Goal: Task Accomplishment & Management: Complete application form

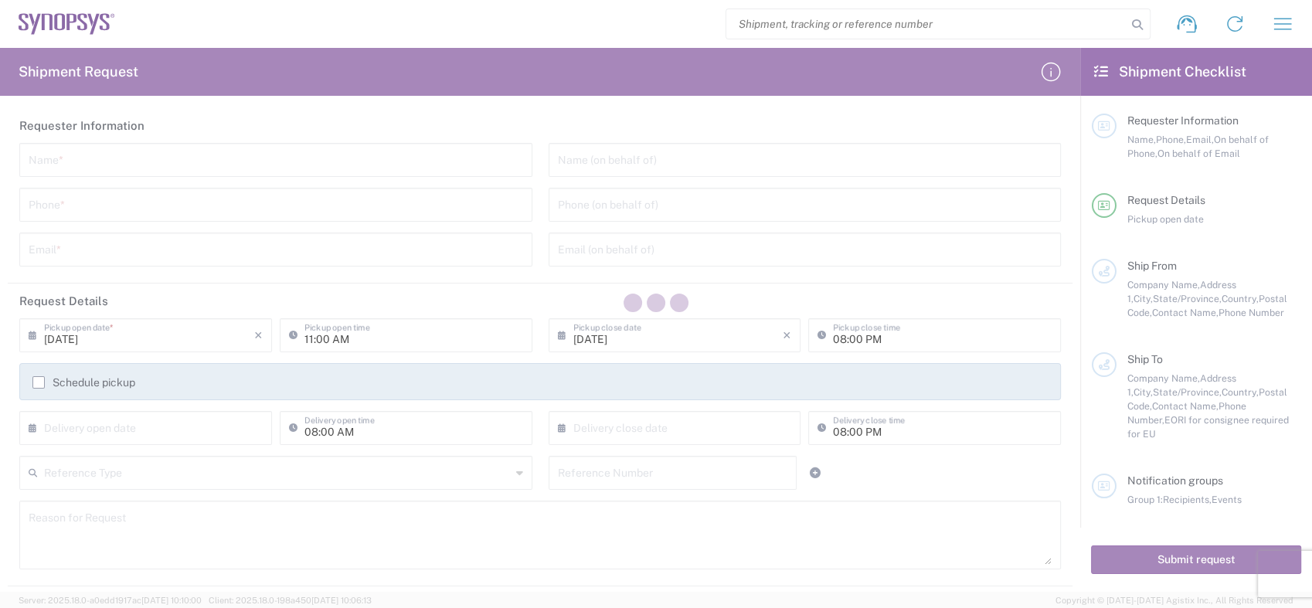
type input "[GEOGRAPHIC_DATA]"
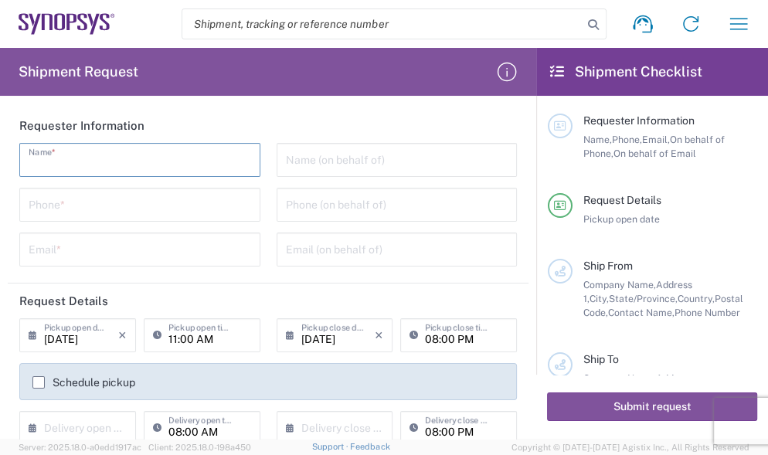
click at [65, 164] on input "text" at bounding box center [140, 158] width 222 height 27
type input "[PERSON_NAME]"
click at [80, 199] on input "tel" at bounding box center [140, 203] width 222 height 27
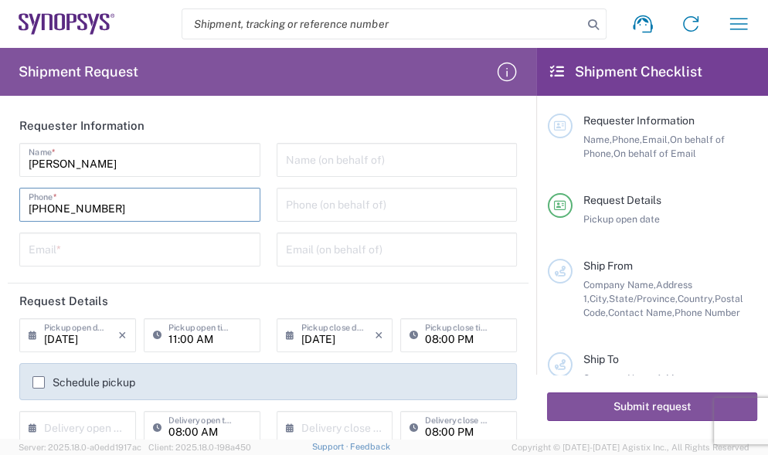
drag, startPoint x: 127, startPoint y: 211, endPoint x: 24, endPoint y: 198, distance: 104.3
click at [24, 198] on div "[PHONE_NUMBER] Phone *" at bounding box center [139, 205] width 241 height 34
type input "[PHONE_NUMBER]"
drag, startPoint x: 121, startPoint y: 171, endPoint x: 13, endPoint y: 165, distance: 108.3
click at [13, 165] on div "[PERSON_NAME] Name * [PHONE_NUMBER] Phone * Email *" at bounding box center [140, 210] width 257 height 134
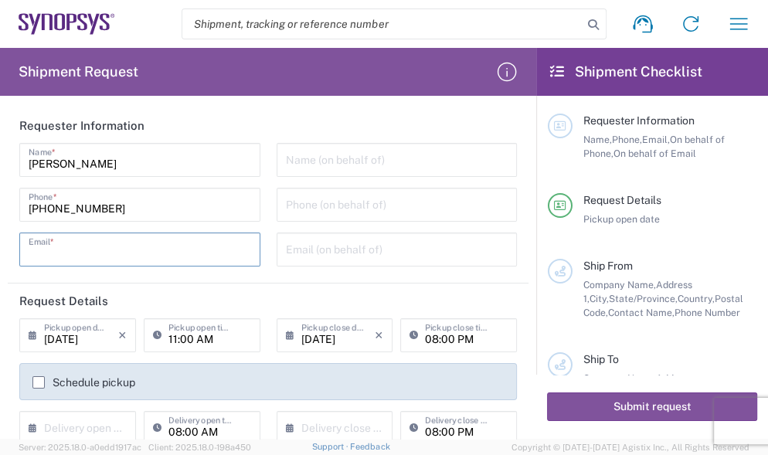
click at [177, 258] on input "text" at bounding box center [140, 248] width 222 height 27
click at [194, 250] on input "[EMAIL_ADDRESS][DOMAIN_NAME]" at bounding box center [140, 248] width 222 height 27
type input "m"
type input "[EMAIL_ADDRESS][DOMAIN_NAME]"
drag, startPoint x: 200, startPoint y: 253, endPoint x: 6, endPoint y: 229, distance: 195.5
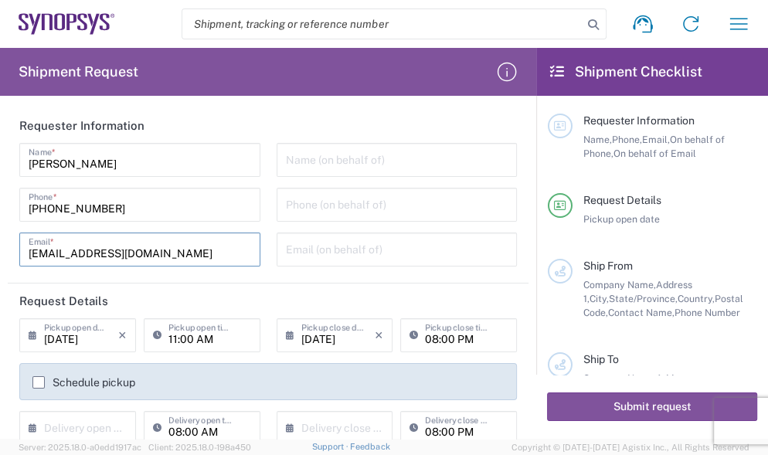
click at [6, 229] on form "Requester Information [PERSON_NAME] Name * [PHONE_NUMBER] Phone * [EMAIL_ADDRES…" at bounding box center [268, 273] width 536 height 331
type input "m"
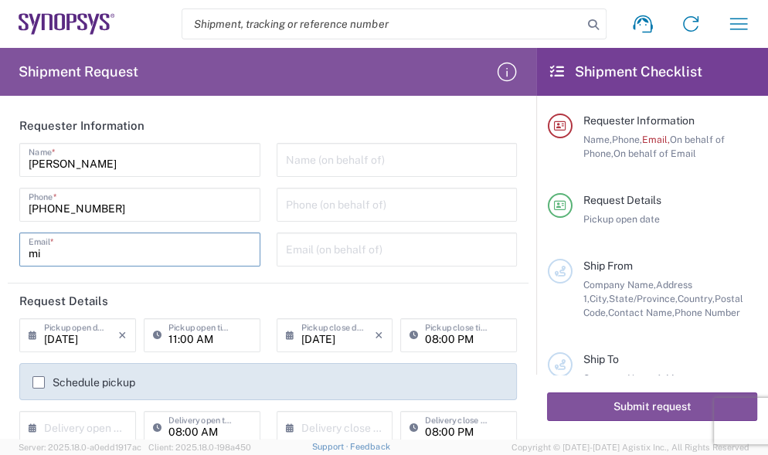
type input "m"
type input "miyako.yanagida.hs"
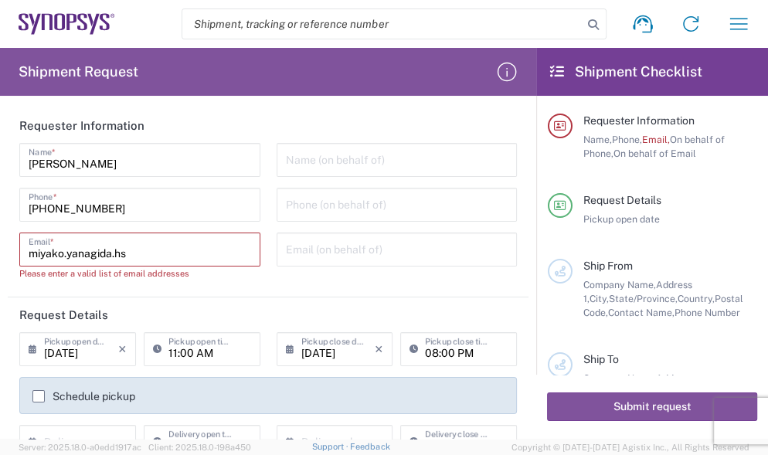
drag, startPoint x: 136, startPoint y: 255, endPoint x: 32, endPoint y: 253, distance: 104.3
click at [32, 253] on input "miyako.yanagida.hs" at bounding box center [140, 248] width 222 height 27
paste input "[EMAIL_ADDRESS][DOMAIN_NAME]"
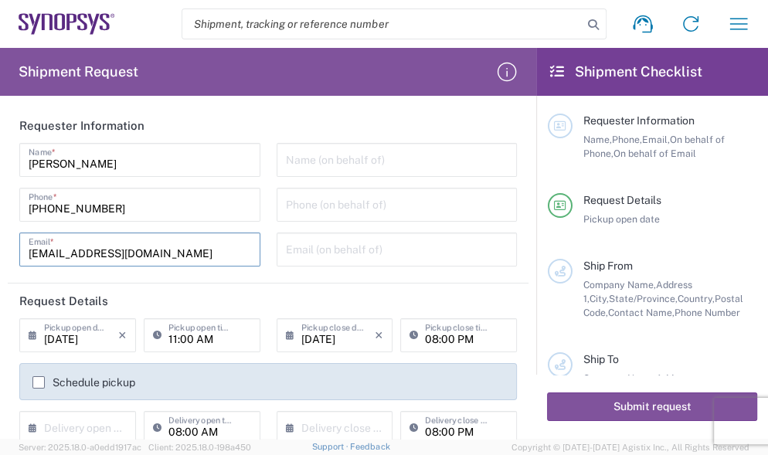
type input "[EMAIL_ADDRESS][DOMAIN_NAME]"
click at [358, 205] on input "tel" at bounding box center [397, 203] width 222 height 27
click at [299, 159] on input "text" at bounding box center [397, 158] width 222 height 27
paste input "[PERSON_NAME]"
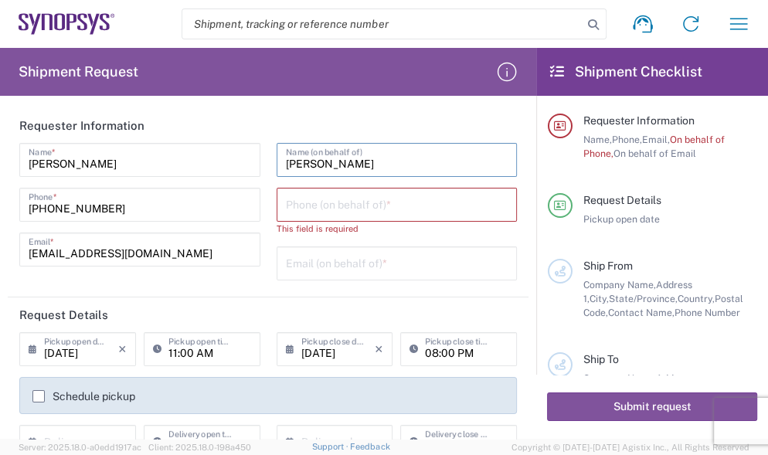
type input "[PERSON_NAME]"
drag, startPoint x: 116, startPoint y: 162, endPoint x: -8, endPoint y: 162, distance: 124.4
click at [0, 162] on html "Shipment request Shipment tracking Employee non-product shipment request My shi…" at bounding box center [384, 227] width 768 height 455
type input "[PERSON_NAME]"
click at [286, 201] on input "tel" at bounding box center [397, 203] width 222 height 27
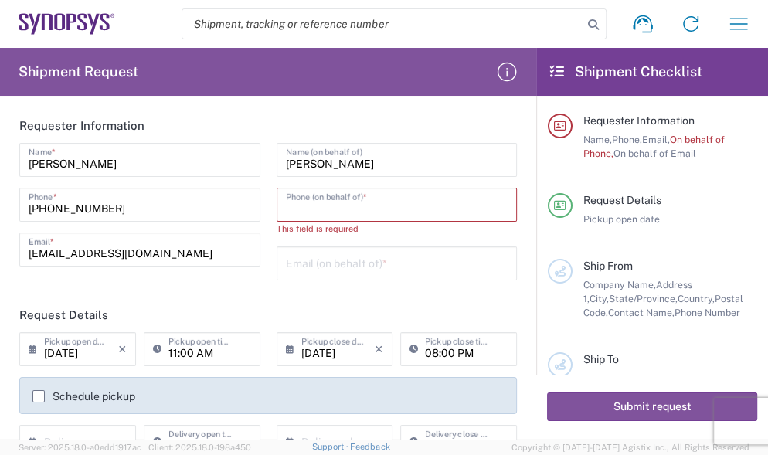
paste input "[PHONE_NUMBER]"
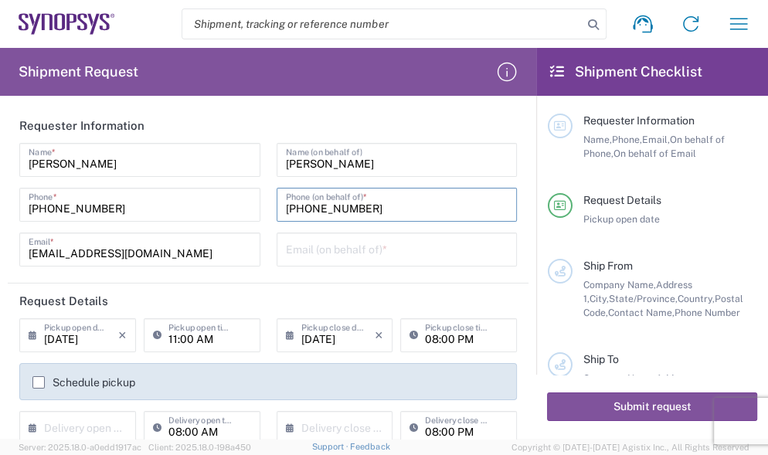
type input "[PHONE_NUMBER]"
click at [287, 249] on input "text" at bounding box center [397, 248] width 222 height 27
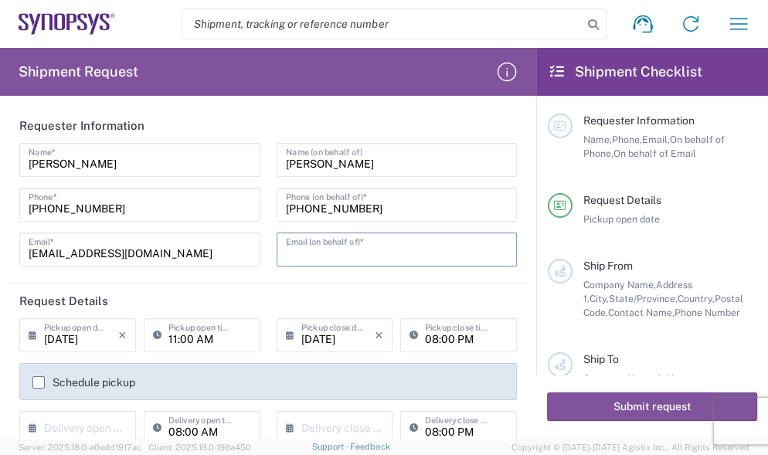
paste input "[DOMAIN_NAME][EMAIL_ADDRESS][DOMAIN_NAME]"
type input "[DOMAIN_NAME][EMAIL_ADDRESS][DOMAIN_NAME]"
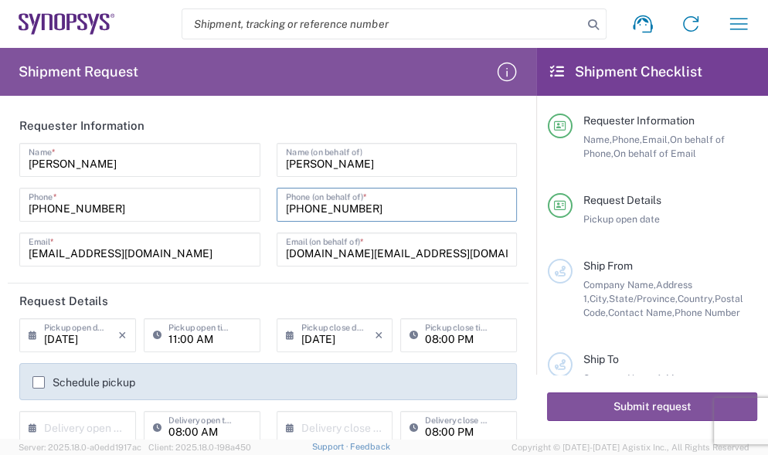
drag, startPoint x: 365, startPoint y: 205, endPoint x: 275, endPoint y: 205, distance: 90.4
click at [277, 205] on div "[PHONE_NUMBER] Phone (on behalf of) *" at bounding box center [397, 205] width 241 height 34
click at [366, 280] on agx-form-section "Requester Information [PERSON_NAME] Name * [PHONE_NUMBER] Phone * [EMAIL_ADDRES…" at bounding box center [268, 195] width 521 height 175
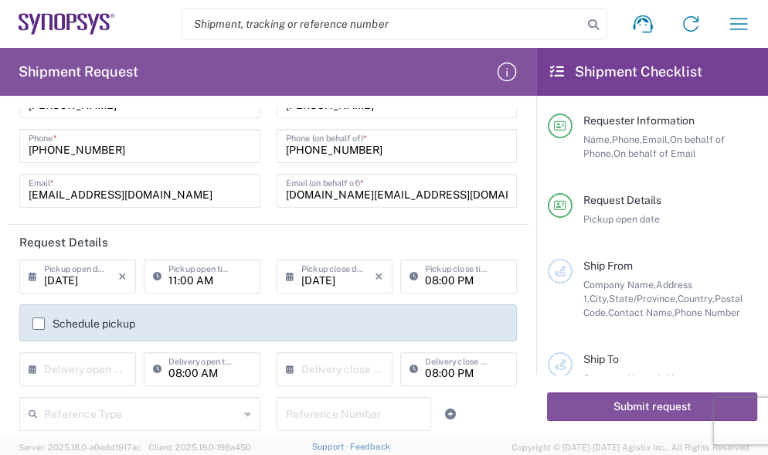
scroll to position [86, 0]
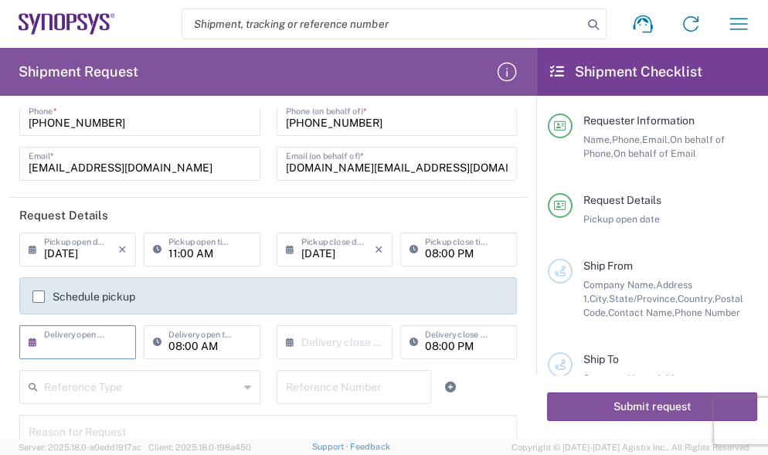
click at [88, 346] on input "text" at bounding box center [81, 341] width 74 height 27
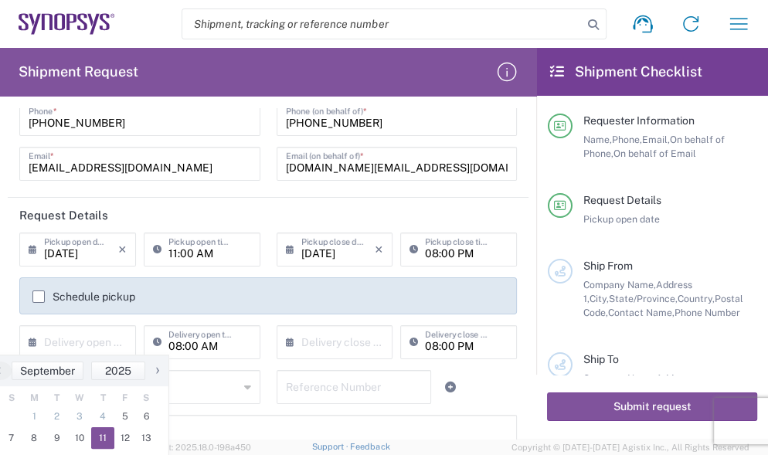
click at [99, 436] on span "11" at bounding box center [102, 438] width 23 height 22
type input "[DATE]"
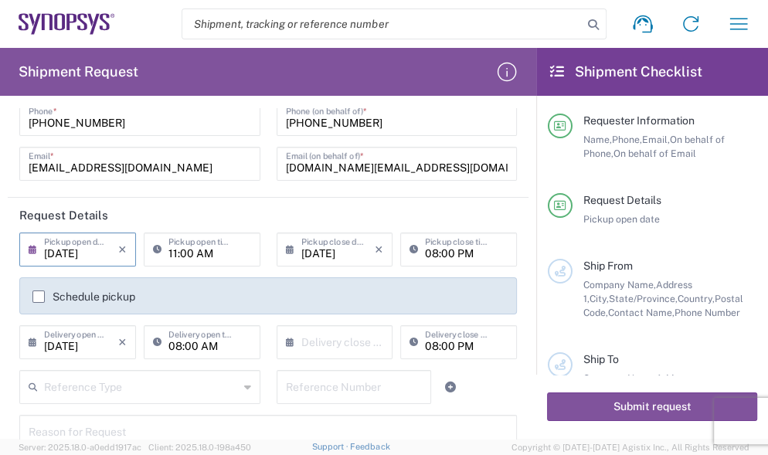
click at [111, 255] on input "[DATE]" at bounding box center [81, 248] width 74 height 27
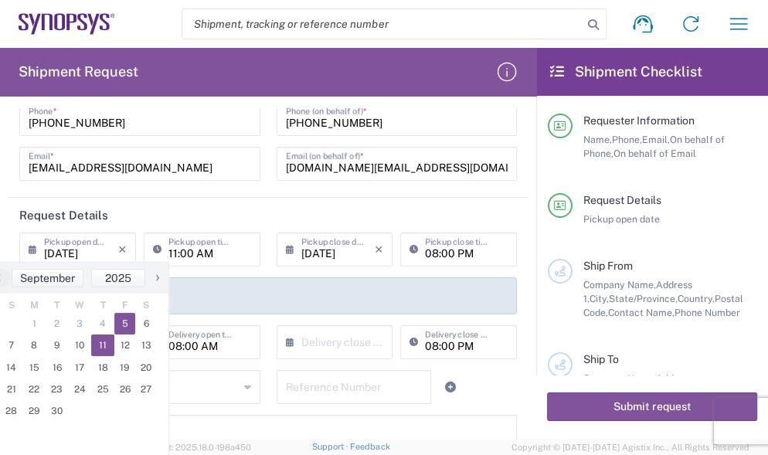
click at [100, 347] on span "11" at bounding box center [102, 345] width 23 height 22
type input "[DATE]"
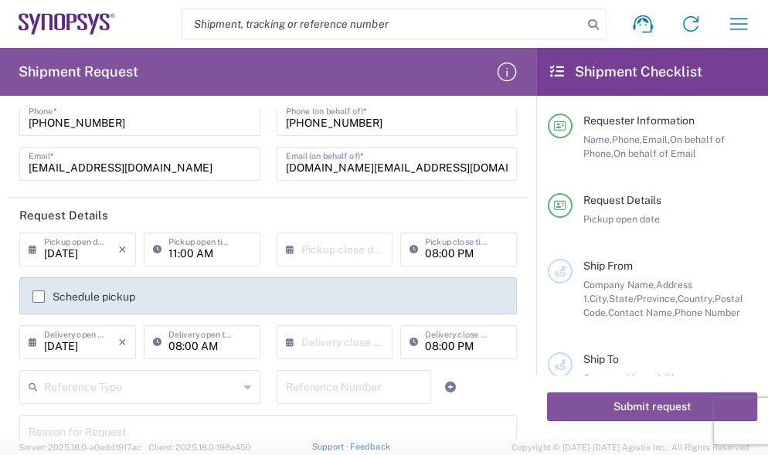
click at [372, 258] on div "× Pickup close date" at bounding box center [335, 250] width 117 height 34
click at [363, 251] on input "text" at bounding box center [338, 248] width 74 height 27
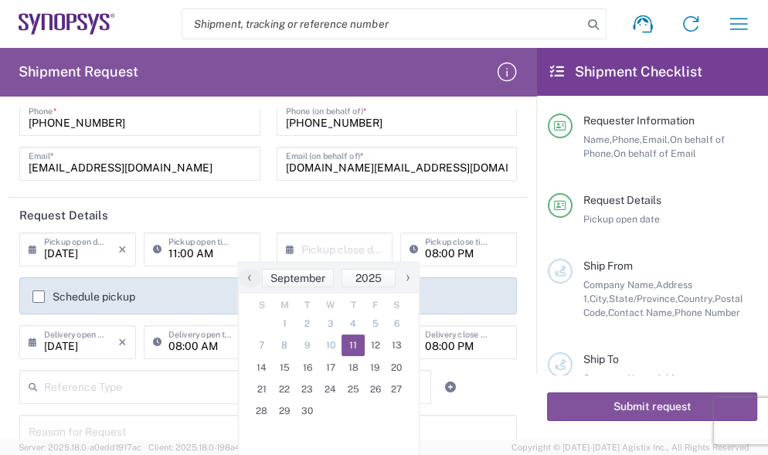
click at [352, 350] on span "11" at bounding box center [352, 345] width 23 height 22
type input "[DATE]"
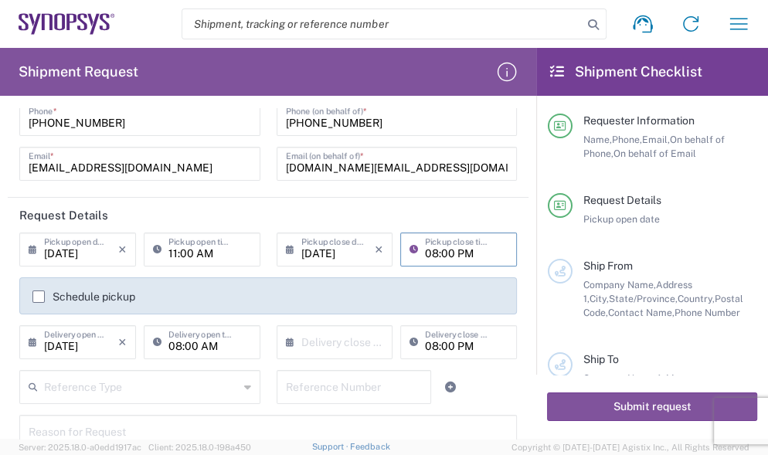
click at [464, 254] on input "08:00 PM" at bounding box center [466, 248] width 83 height 27
type input "04:00 PM"
click at [122, 341] on icon "×" at bounding box center [122, 342] width 8 height 25
click at [233, 348] on input "08:00 AM" at bounding box center [209, 341] width 83 height 27
type input ":00 AM"
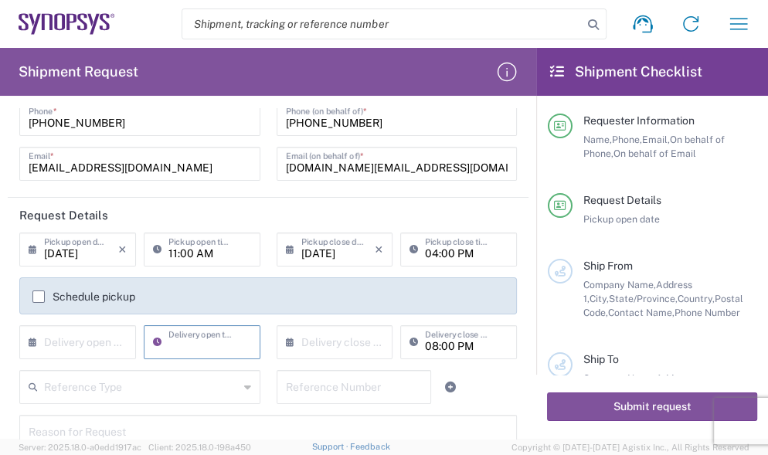
click at [474, 349] on input "08:00 PM" at bounding box center [466, 341] width 83 height 27
type input ":00 PM"
click at [370, 391] on input "text" at bounding box center [354, 385] width 137 height 27
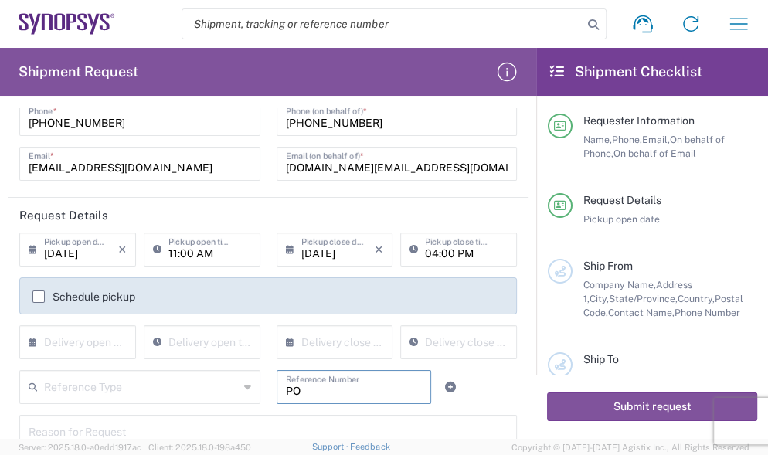
paste input "4800019518"
type input "PO4800019518"
drag, startPoint x: 279, startPoint y: 386, endPoint x: 358, endPoint y: 391, distance: 79.7
click at [358, 391] on input "PO4800019518" at bounding box center [354, 385] width 137 height 27
click at [368, 382] on input "PO4800019518" at bounding box center [354, 385] width 137 height 27
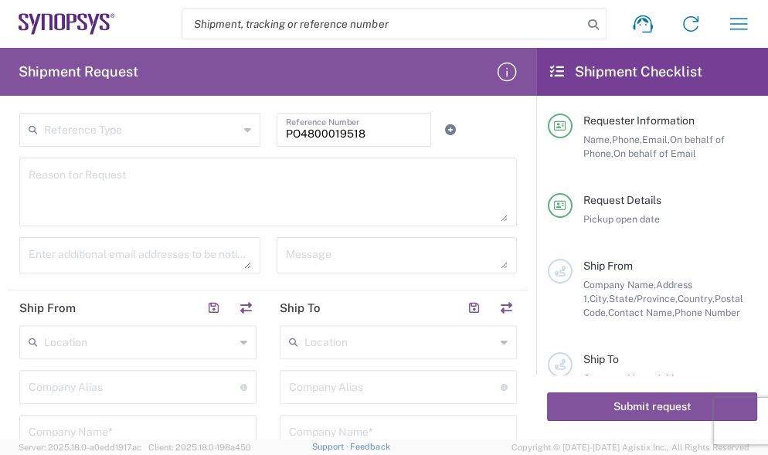
scroll to position [429, 0]
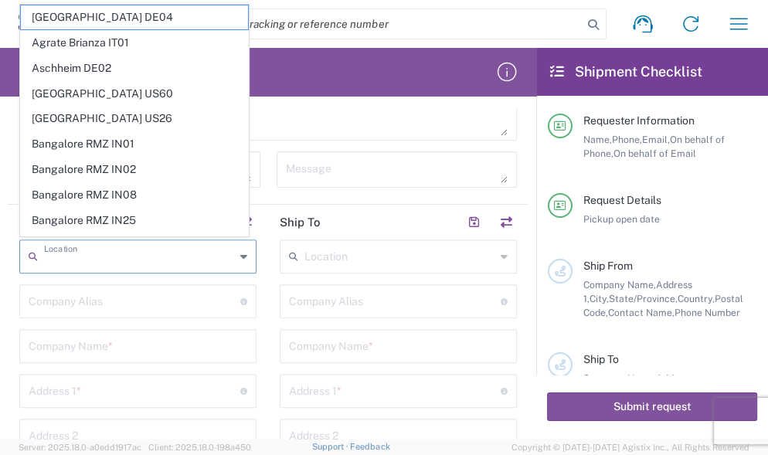
click at [49, 255] on input "text" at bounding box center [139, 255] width 191 height 27
click at [368, 178] on textarea at bounding box center [397, 169] width 222 height 27
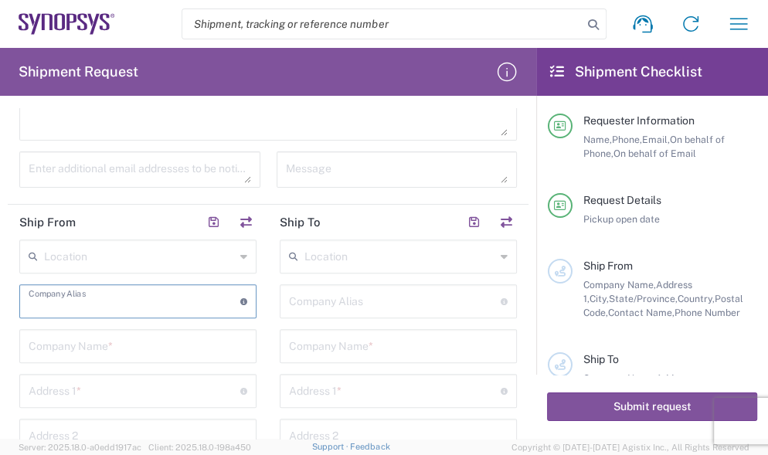
click at [130, 297] on input "text" at bounding box center [135, 300] width 212 height 27
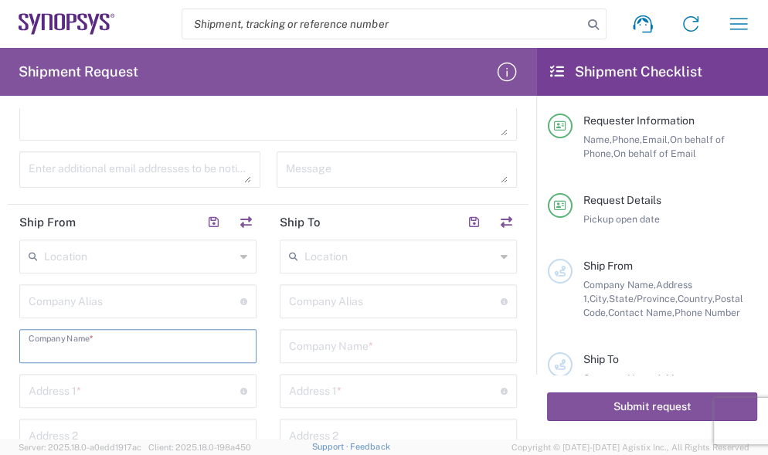
click at [53, 347] on input "text" at bounding box center [138, 344] width 219 height 27
paste input "KYOCERA CORPORATION"
type input "KYOCERA CORPORATION"
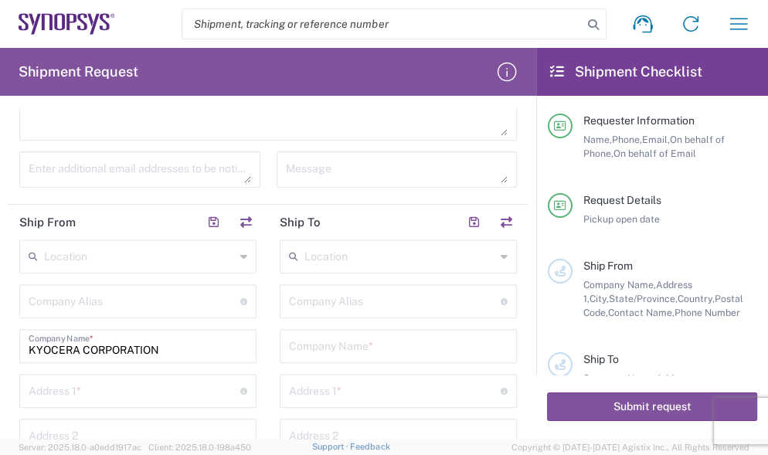
click at [52, 394] on input "text" at bounding box center [135, 389] width 212 height 27
paste input "6 [PERSON_NAME]-CHO"
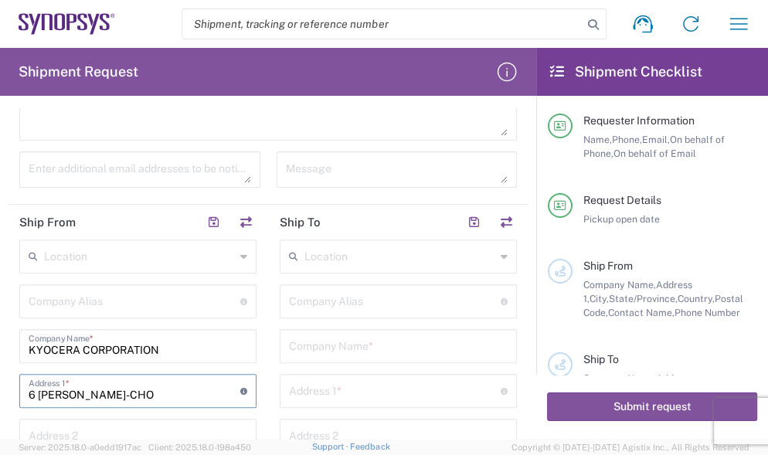
type input "6 [PERSON_NAME]-CHO"
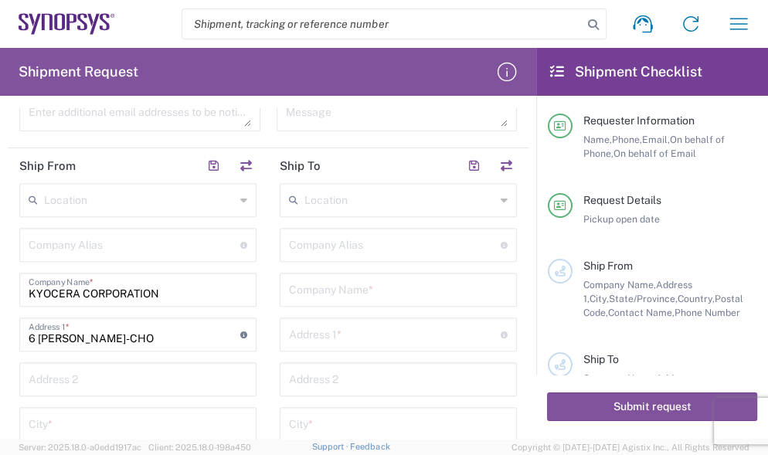
scroll to position [514, 0]
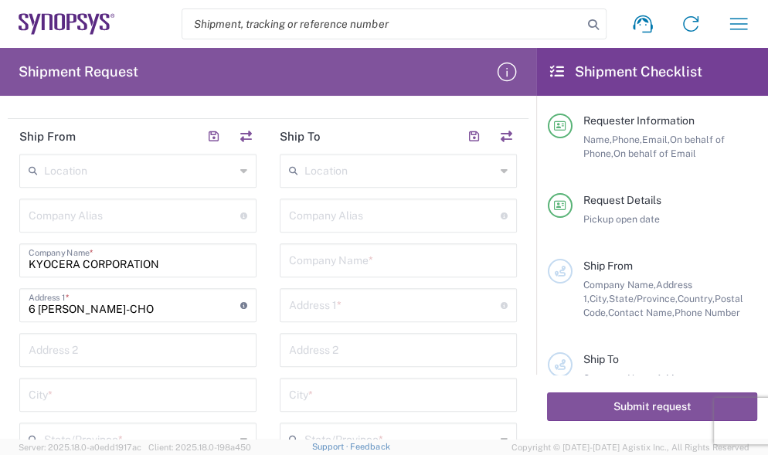
click at [75, 351] on input "text" at bounding box center [138, 348] width 219 height 27
paste input "FUSHIMI-[GEOGRAPHIC_DATA], [GEOGRAPHIC_DATA]"
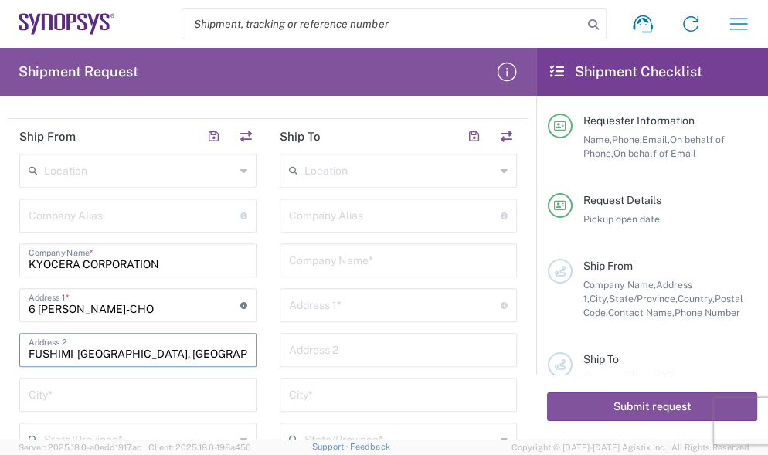
type input "FUSHIMI-[GEOGRAPHIC_DATA], [GEOGRAPHIC_DATA]"
click at [71, 396] on input "text" at bounding box center [138, 393] width 219 height 27
paste input "[GEOGRAPHIC_DATA]"
type input "[GEOGRAPHIC_DATA]"
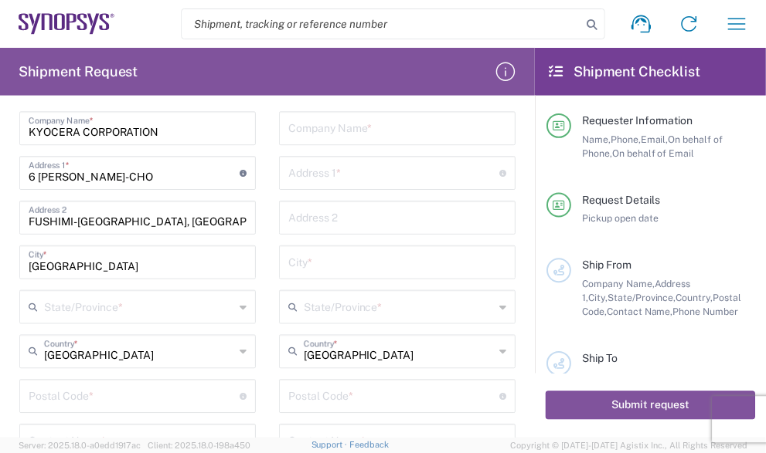
scroll to position [686, 0]
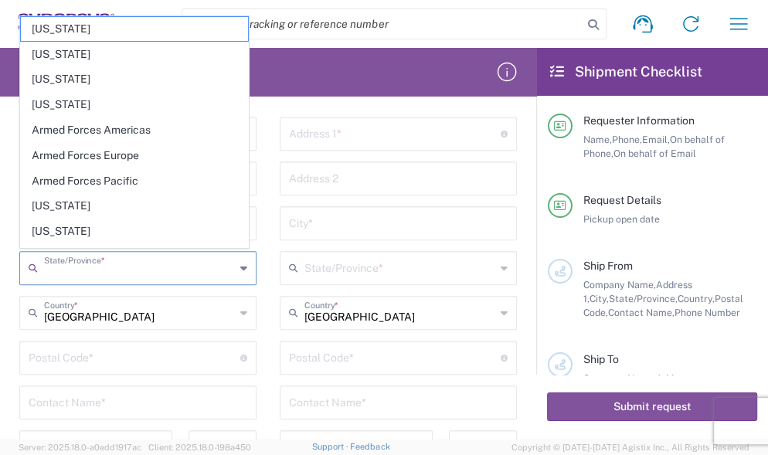
click at [61, 267] on input "text" at bounding box center [139, 266] width 191 height 27
paste input "[GEOGRAPHIC_DATA]"
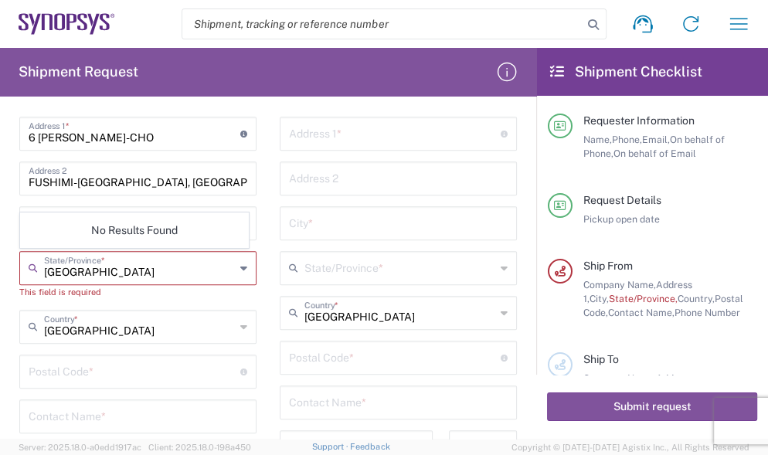
type input "[GEOGRAPHIC_DATA]"
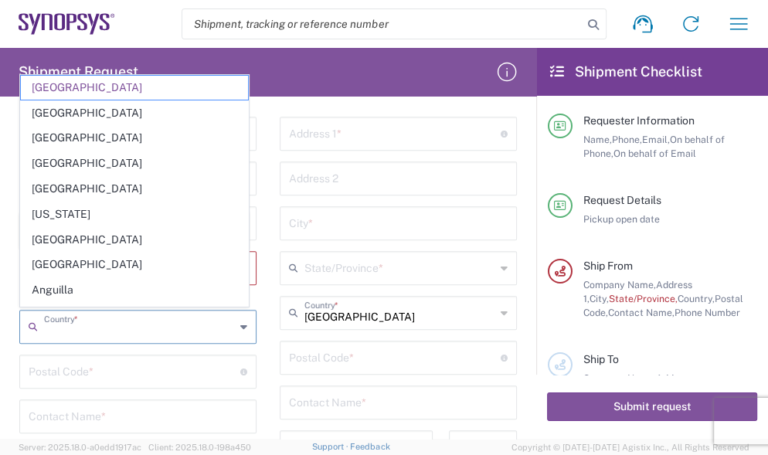
click at [153, 328] on input "text" at bounding box center [139, 325] width 191 height 27
click at [447, 349] on input "undefined" at bounding box center [395, 356] width 212 height 27
type input "[GEOGRAPHIC_DATA]"
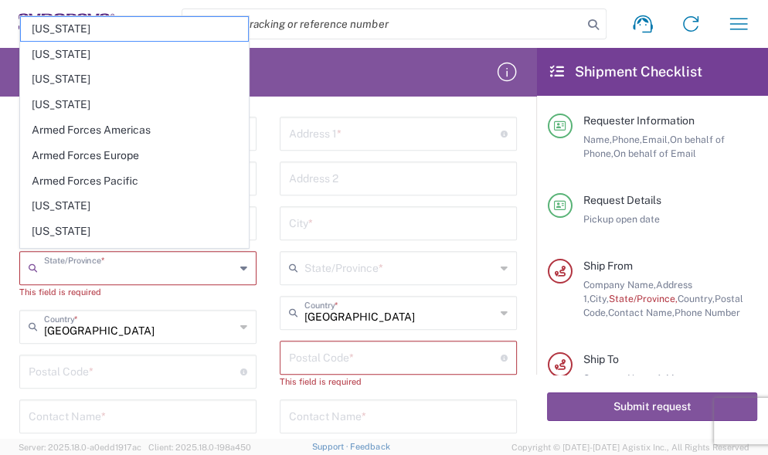
click at [190, 261] on input "text" at bounding box center [139, 266] width 191 height 27
click at [93, 262] on input "text" at bounding box center [139, 266] width 191 height 27
paste input "[GEOGRAPHIC_DATA]"
type input "[GEOGRAPHIC_DATA]"
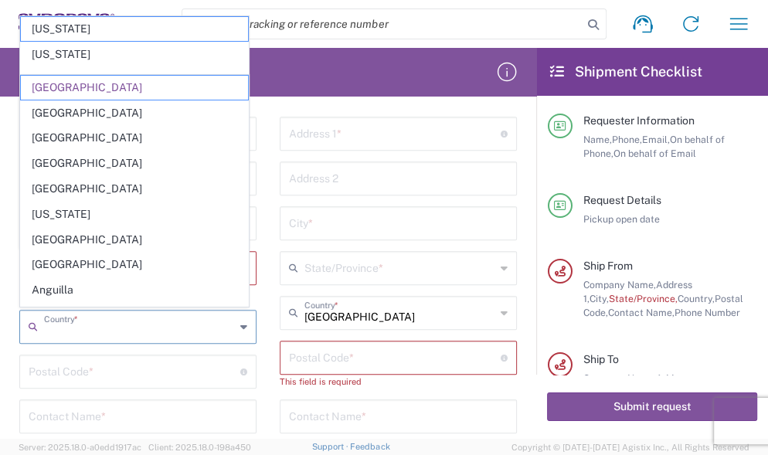
click at [123, 324] on input "text" at bounding box center [139, 325] width 191 height 27
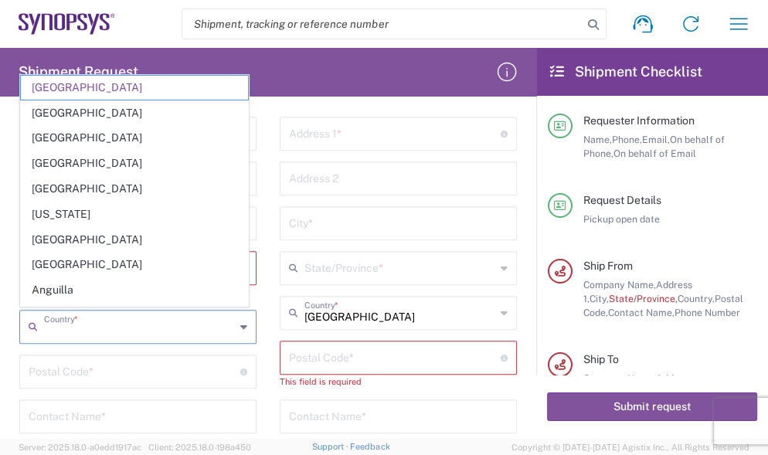
click at [63, 327] on input "text" at bounding box center [139, 325] width 191 height 27
paste input "Japnan"
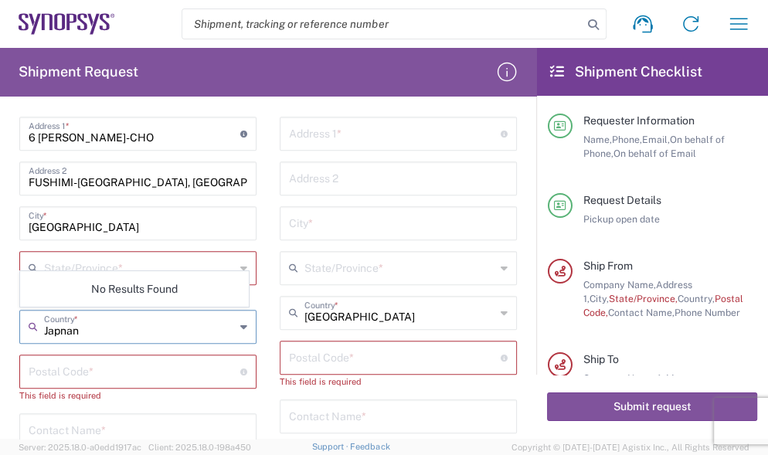
type input "Japnan"
click at [240, 323] on icon at bounding box center [243, 326] width 7 height 25
click at [127, 362] on input "undefined" at bounding box center [135, 370] width 212 height 27
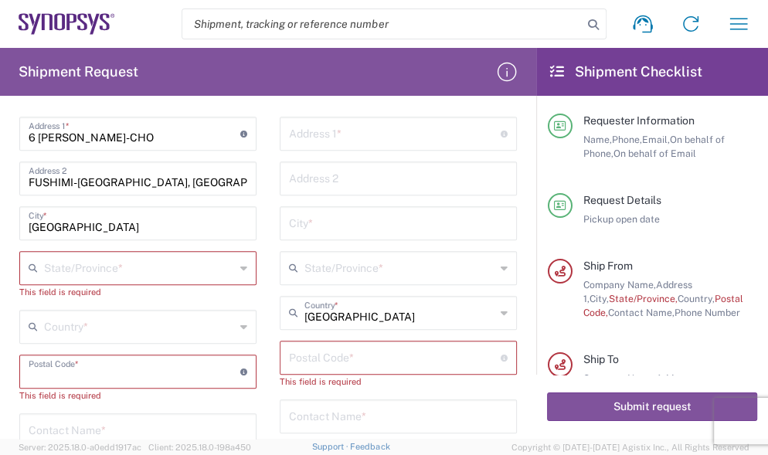
click at [243, 321] on div "Country *" at bounding box center [137, 327] width 237 height 34
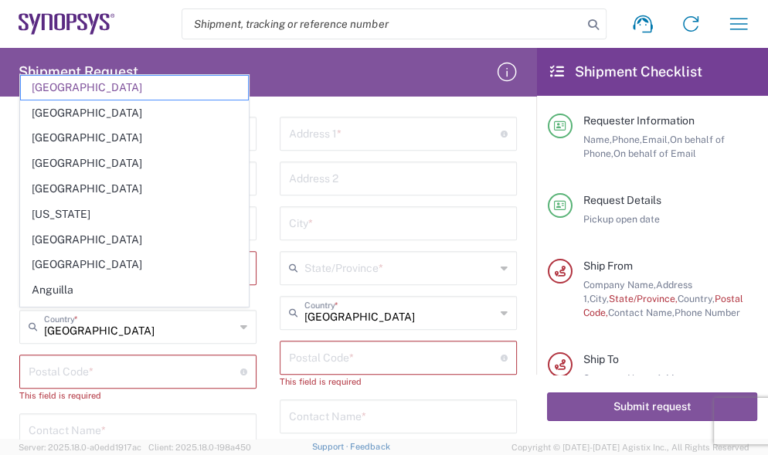
click at [240, 320] on icon at bounding box center [243, 326] width 7 height 25
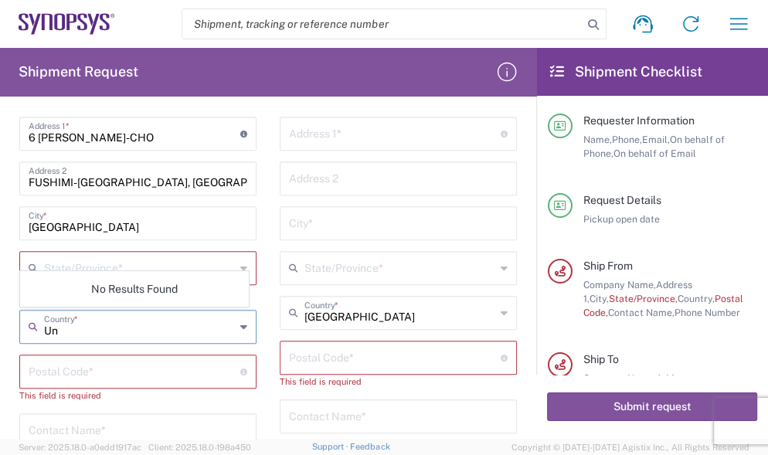
type input "U"
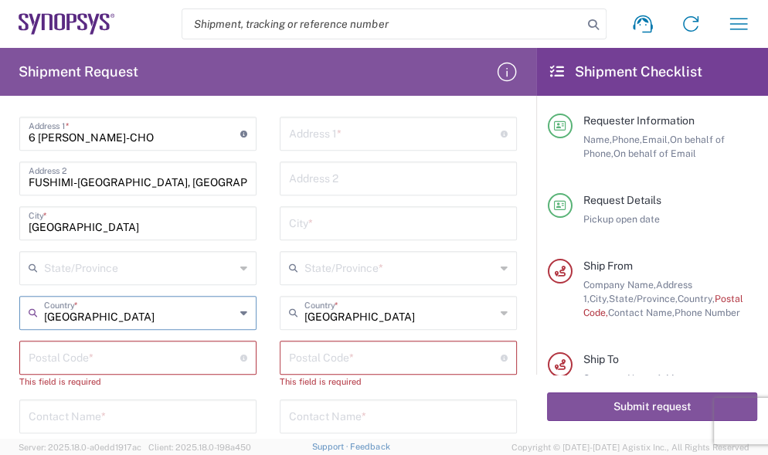
type input "[GEOGRAPHIC_DATA]"
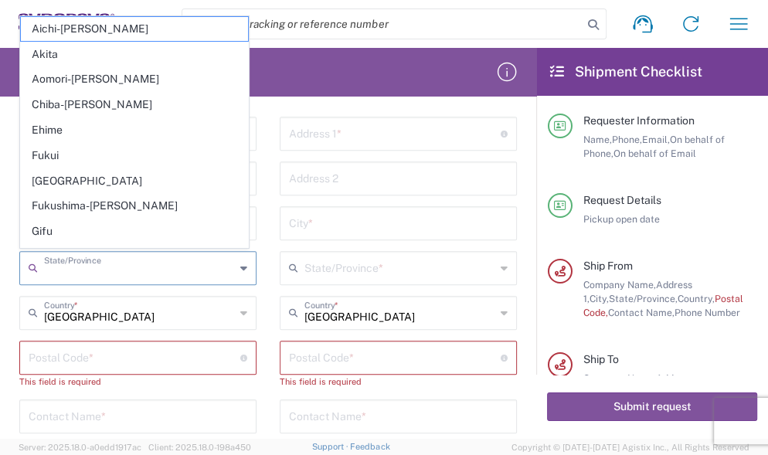
click at [75, 267] on input "text" at bounding box center [139, 266] width 191 height 27
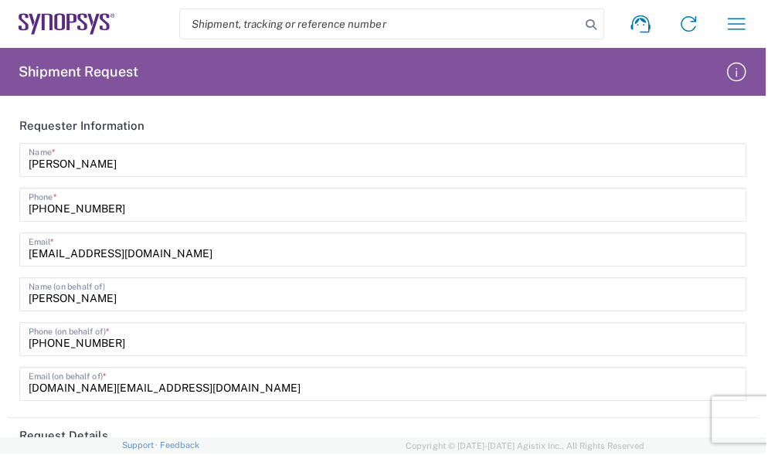
scroll to position [0, 0]
type input "[GEOGRAPHIC_DATA]"
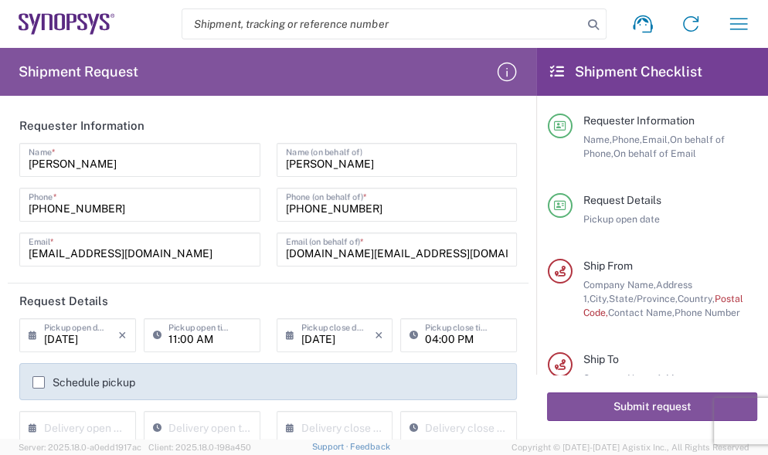
click at [519, 251] on form "Requester Information [PERSON_NAME] Name * [PHONE_NUMBER] Phone * [EMAIL_ADDRES…" at bounding box center [268, 273] width 536 height 331
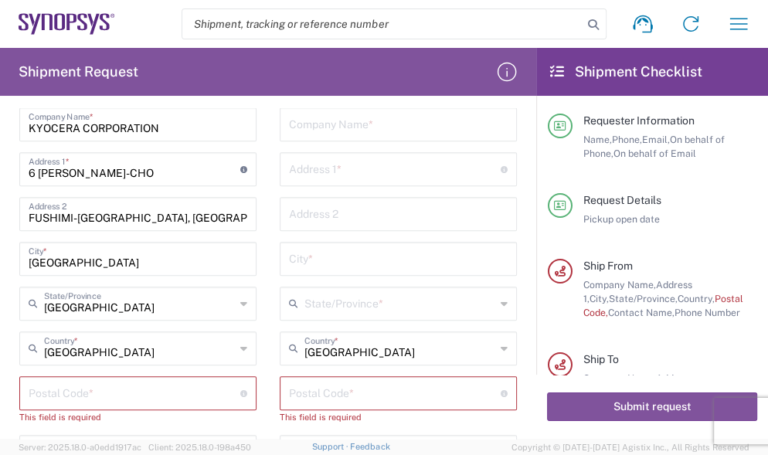
scroll to position [686, 0]
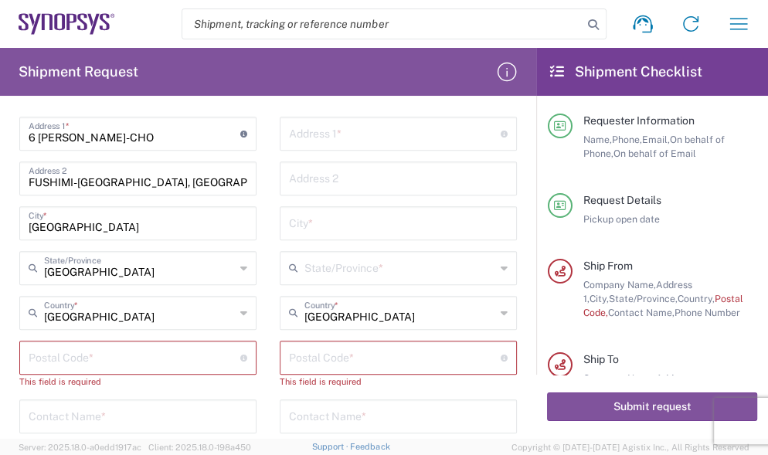
click at [49, 355] on input "undefined" at bounding box center [135, 356] width 212 height 27
paste input "612-8501"
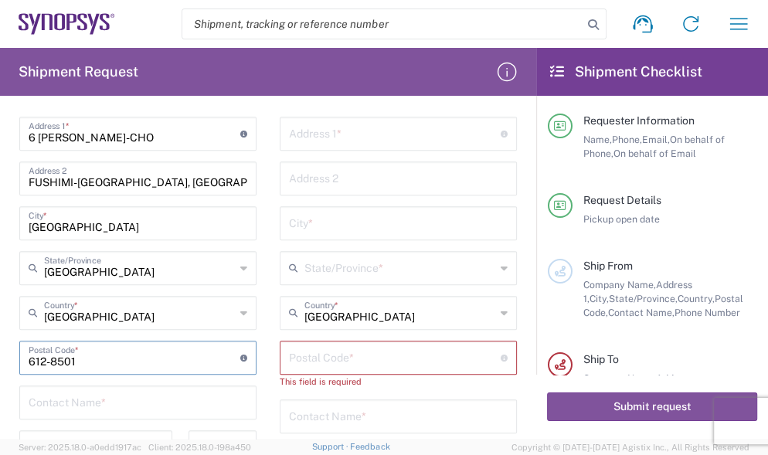
type input "612-8501"
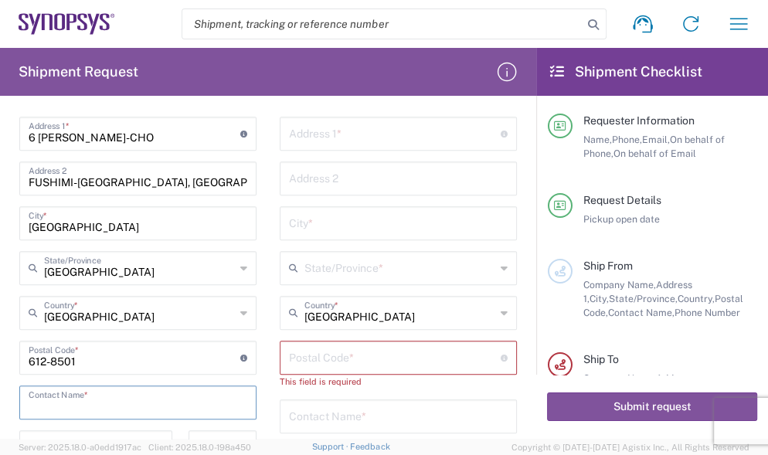
click at [117, 402] on input "text" at bounding box center [138, 401] width 219 height 27
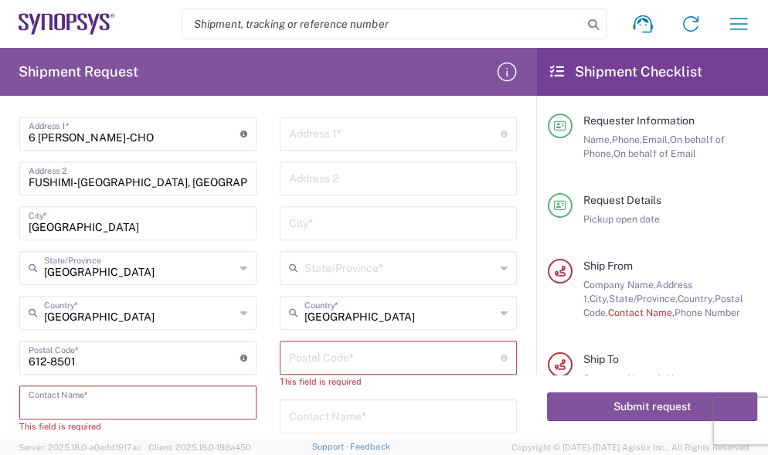
click at [94, 403] on input "text" at bounding box center [138, 401] width 219 height 27
paste input "[PERSON_NAME]"
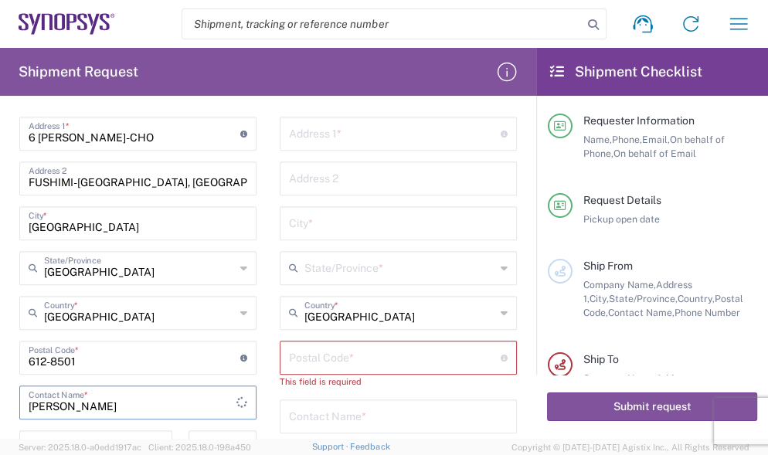
scroll to position [772, 0]
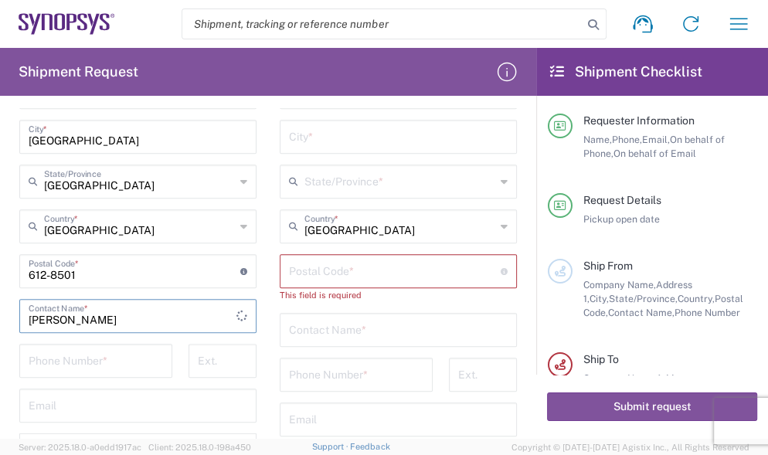
type input "[PERSON_NAME]"
click at [99, 360] on input "tel" at bounding box center [96, 359] width 134 height 27
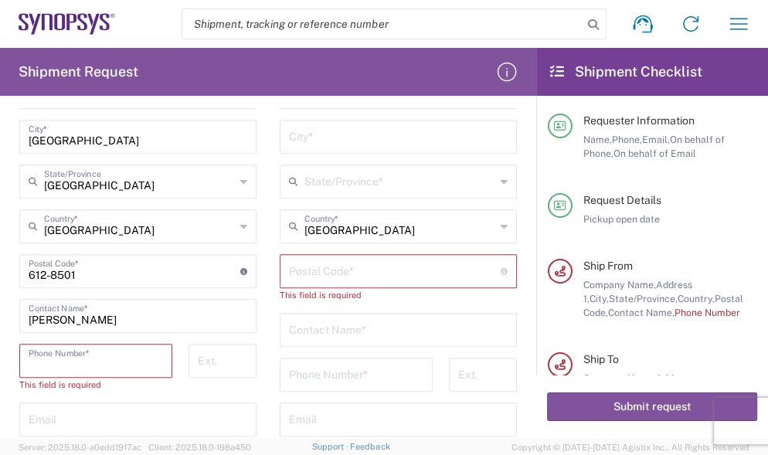
click at [56, 358] on input "tel" at bounding box center [96, 359] width 134 height 27
paste input "[PHONE_NUMBER]"
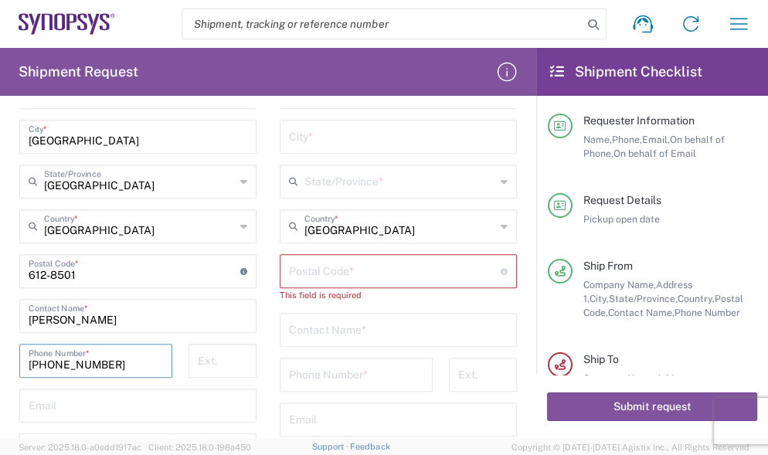
type input "[PHONE_NUMBER]"
click at [63, 405] on input "text" at bounding box center [138, 404] width 219 height 27
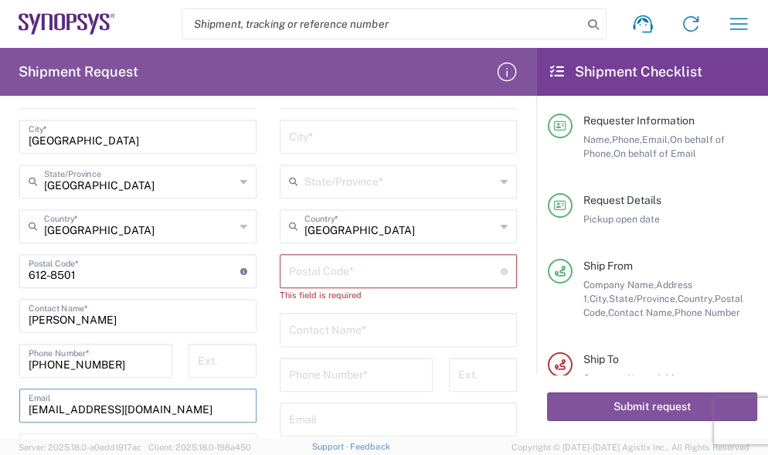
drag, startPoint x: 192, startPoint y: 409, endPoint x: -51, endPoint y: 421, distance: 242.8
click at [0, 421] on html "Shipment request Shipment tracking Employee non-product shipment request My shi…" at bounding box center [384, 227] width 768 height 455
paste input ".yanagida.hs@kyocera"
type input "[EMAIL_ADDRESS][DOMAIN_NAME]"
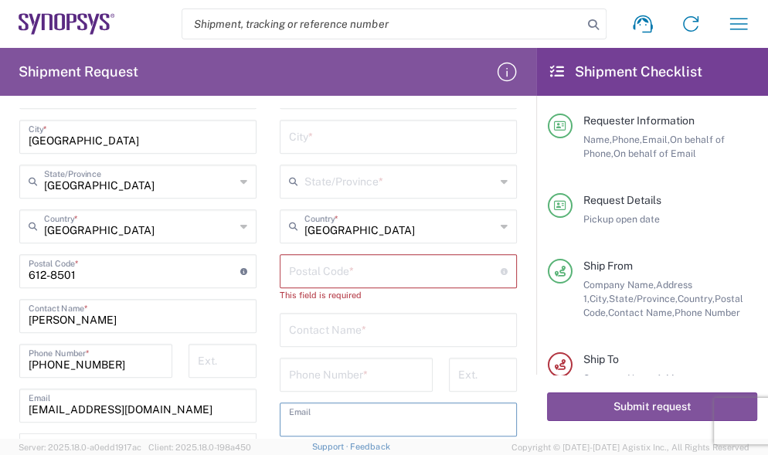
click at [377, 419] on input "text" at bounding box center [398, 418] width 219 height 27
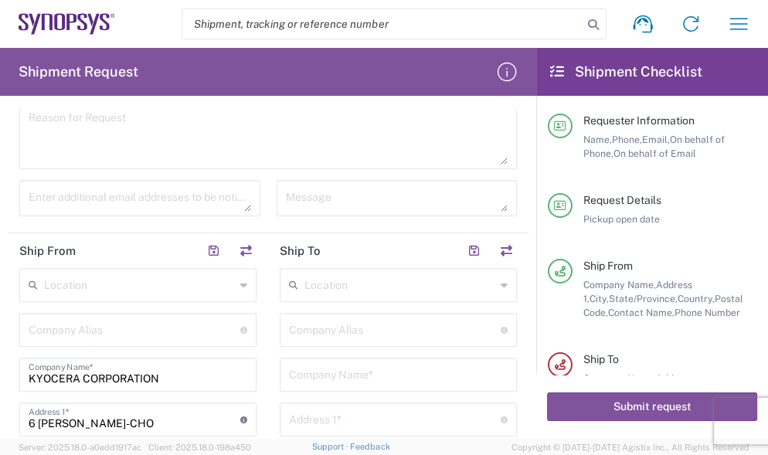
scroll to position [429, 0]
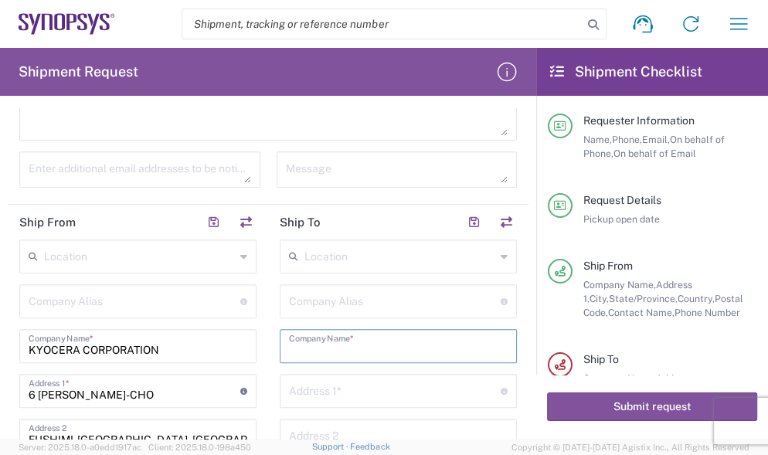
click at [308, 346] on input "text" at bounding box center [398, 344] width 219 height 27
paste input "PROMEX"
drag, startPoint x: 336, startPoint y: 350, endPoint x: 267, endPoint y: 351, distance: 69.5
paste input "INDUSTRIES, INC."
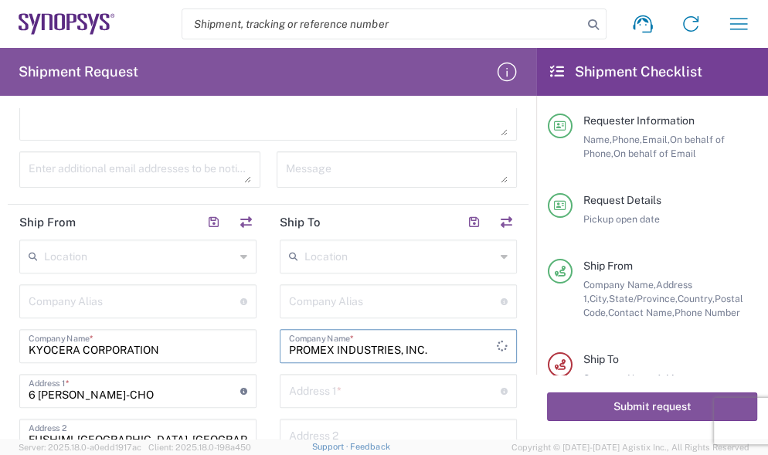
scroll to position [514, 0]
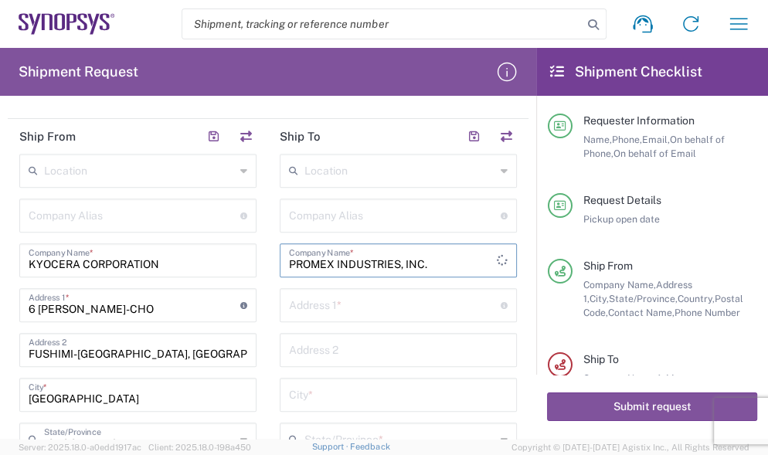
type input "PROMEX INDUSTRIES, INC."
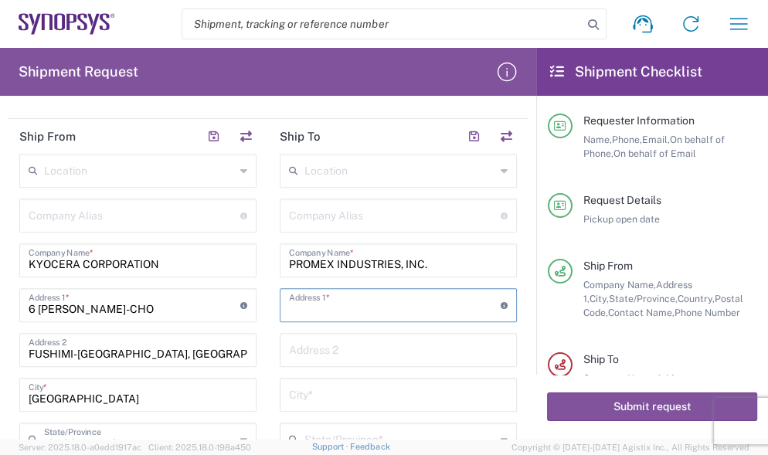
click at [339, 311] on input "text" at bounding box center [395, 303] width 212 height 27
paste input "[STREET_ADDRESS]"
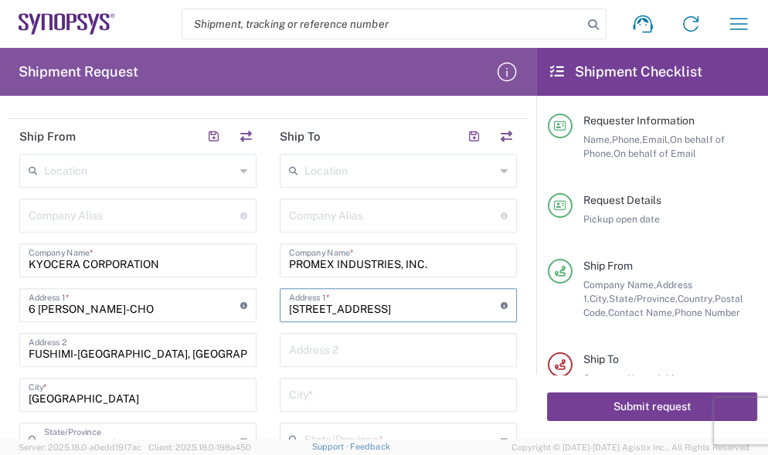
type input "[STREET_ADDRESS]"
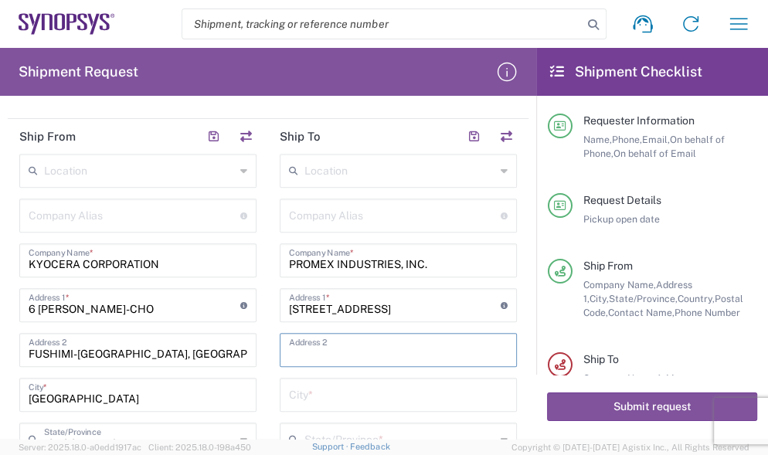
click at [301, 345] on input "text" at bounding box center [398, 348] width 219 height 27
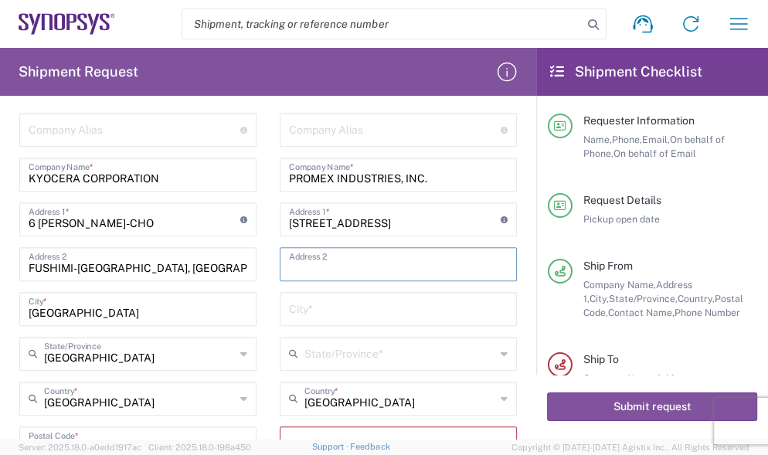
paste input "SANTA [PERSON_NAME]"
type input "SANTA [PERSON_NAME]"
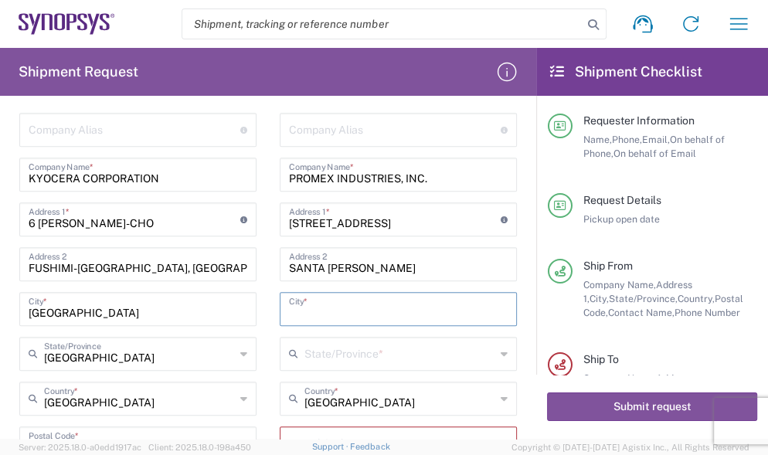
click at [324, 304] on input "text" at bounding box center [398, 307] width 219 height 27
paste input "CA"
type input "CA"
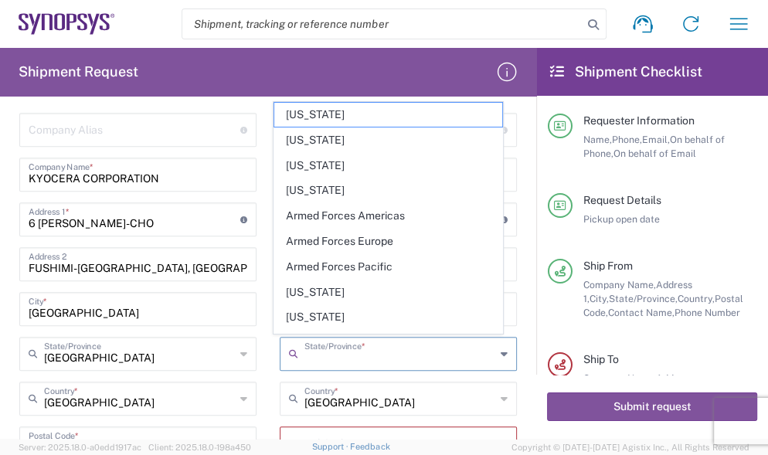
click at [355, 350] on input "text" at bounding box center [399, 352] width 191 height 27
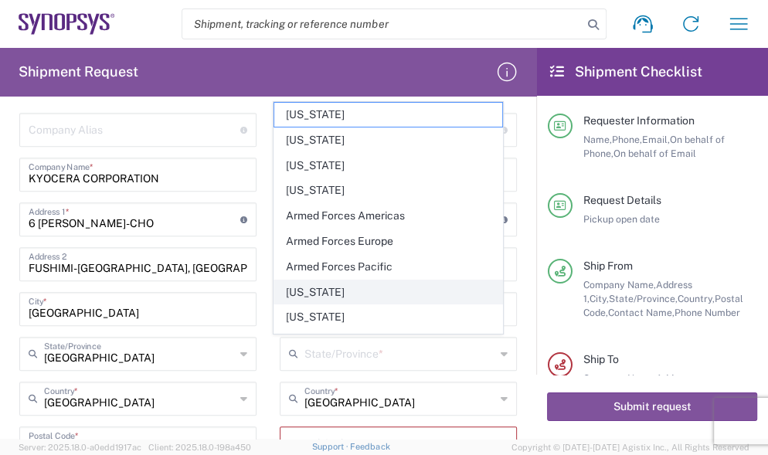
click at [332, 292] on span "[US_STATE]" at bounding box center [387, 292] width 227 height 24
type input "[US_STATE]"
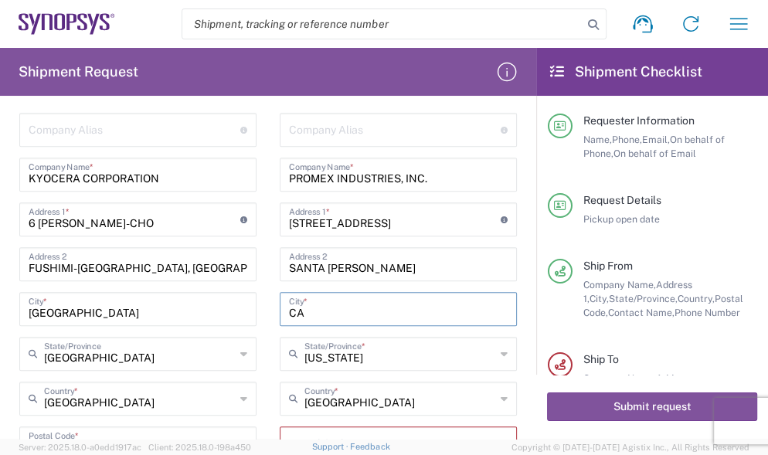
click at [327, 311] on input "CA" at bounding box center [398, 307] width 219 height 27
click at [374, 305] on input "[US_STATE]" at bounding box center [398, 307] width 219 height 27
type input "CA"
type input "[US_STATE]"
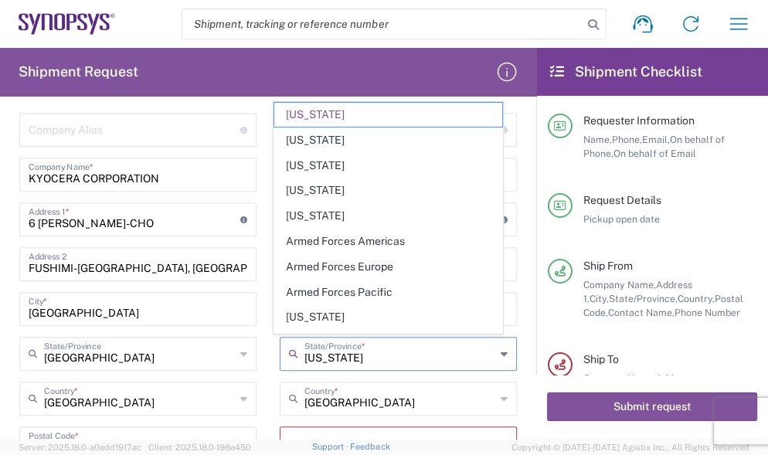
click at [358, 359] on input "[US_STATE]" at bounding box center [399, 352] width 191 height 27
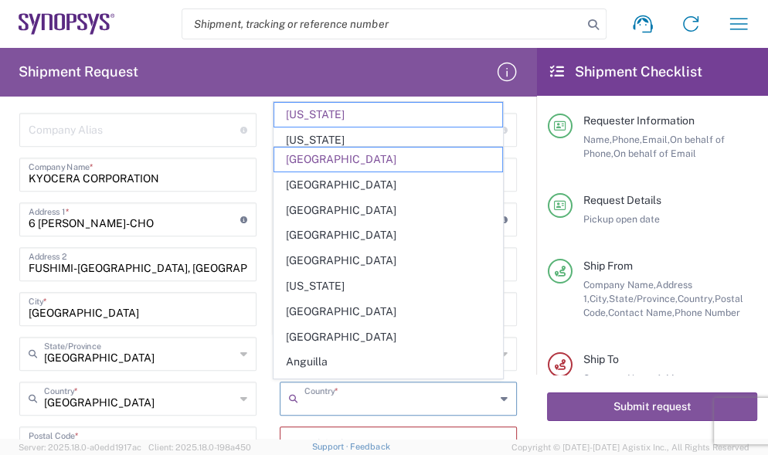
click at [382, 401] on input "text" at bounding box center [399, 397] width 191 height 27
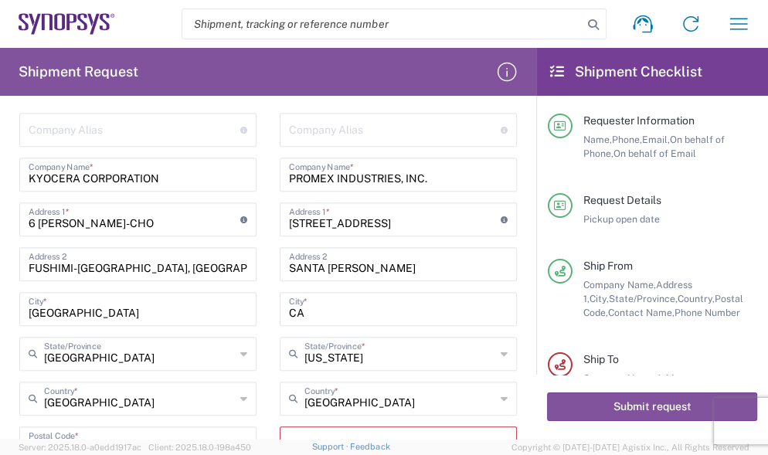
scroll to position [686, 0]
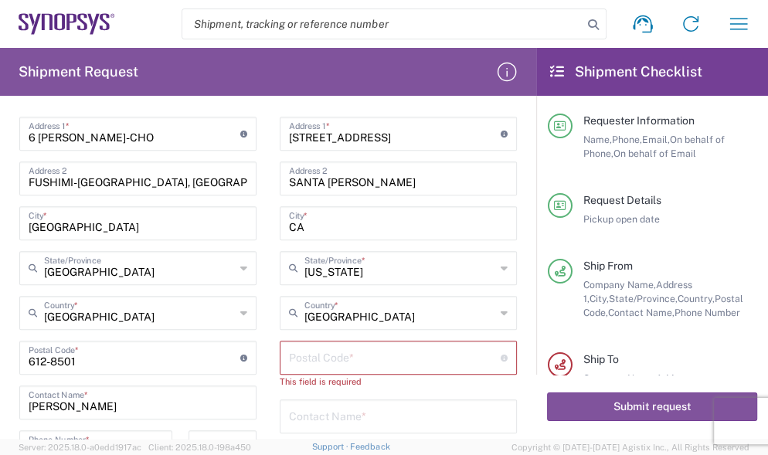
type input "[GEOGRAPHIC_DATA]"
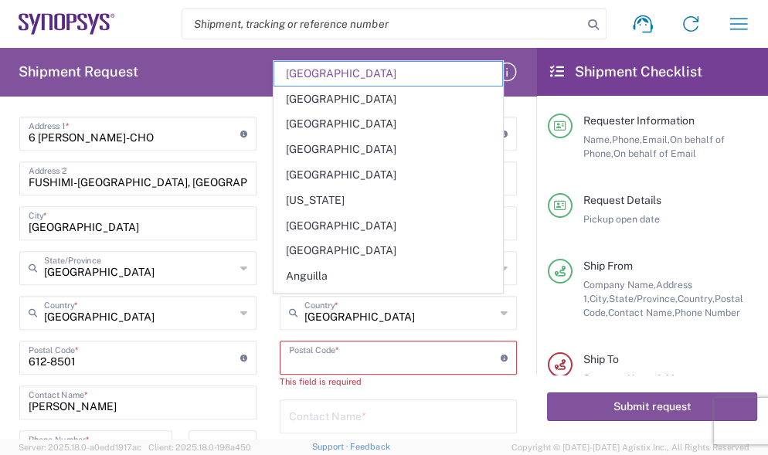
click at [334, 351] on input "undefined" at bounding box center [395, 356] width 212 height 27
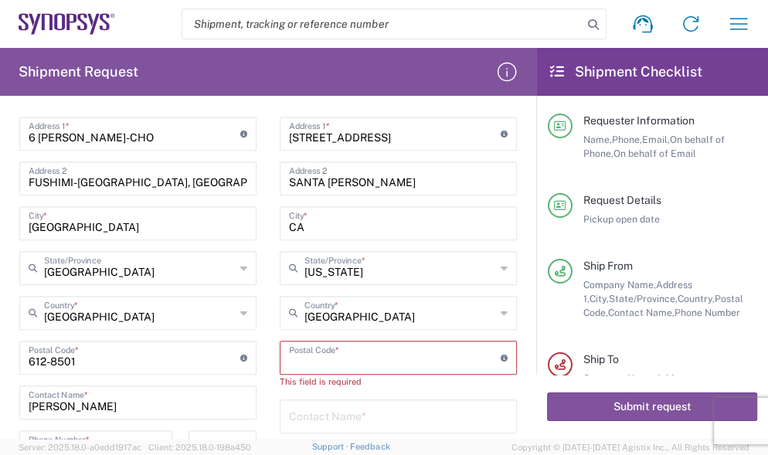
paste input "95051"
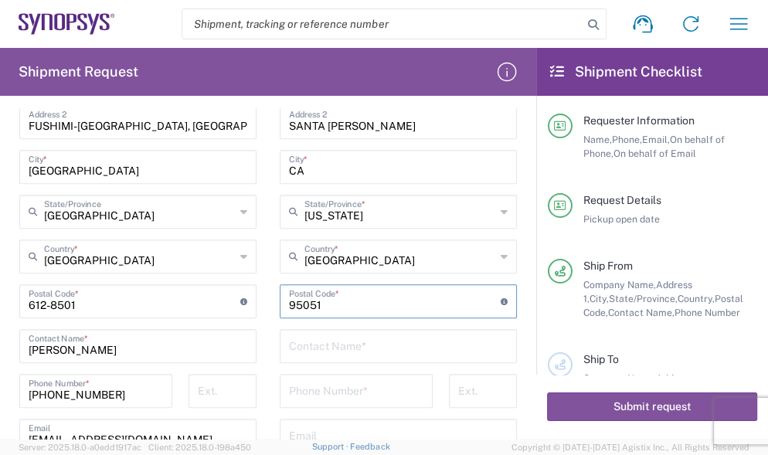
scroll to position [772, 0]
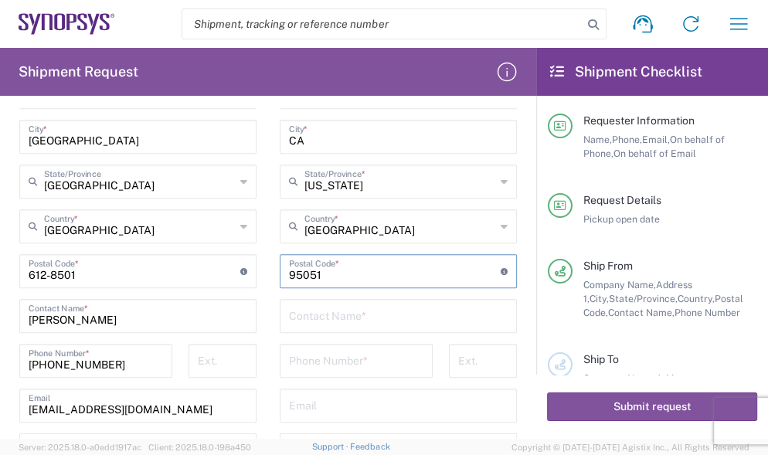
type input "95051"
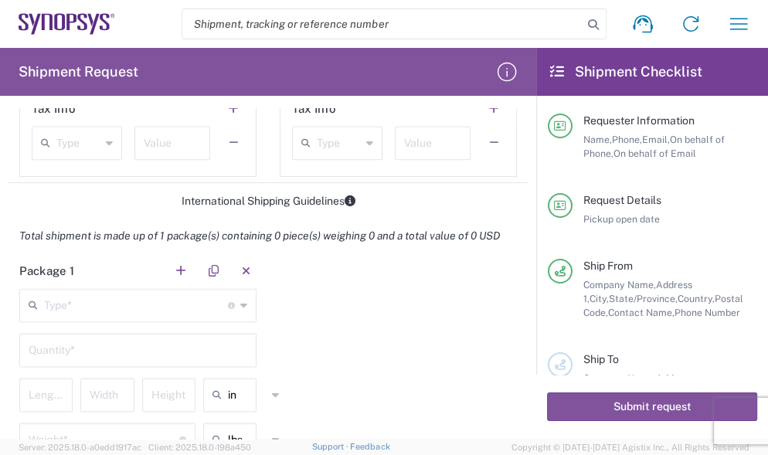
scroll to position [1201, 0]
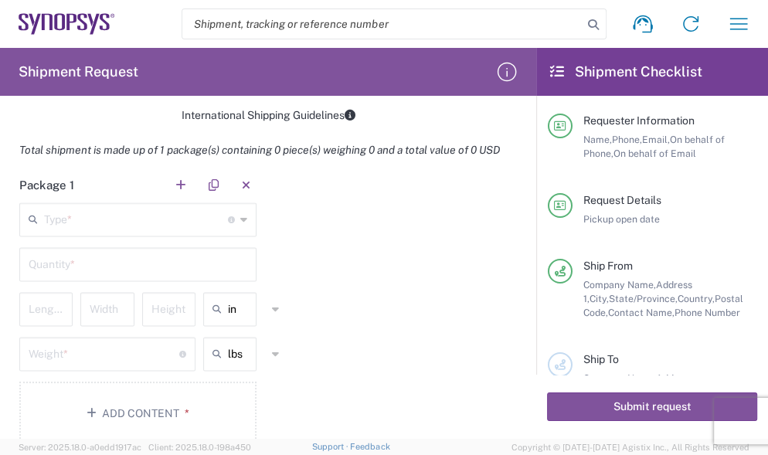
click at [240, 232] on icon at bounding box center [243, 219] width 7 height 25
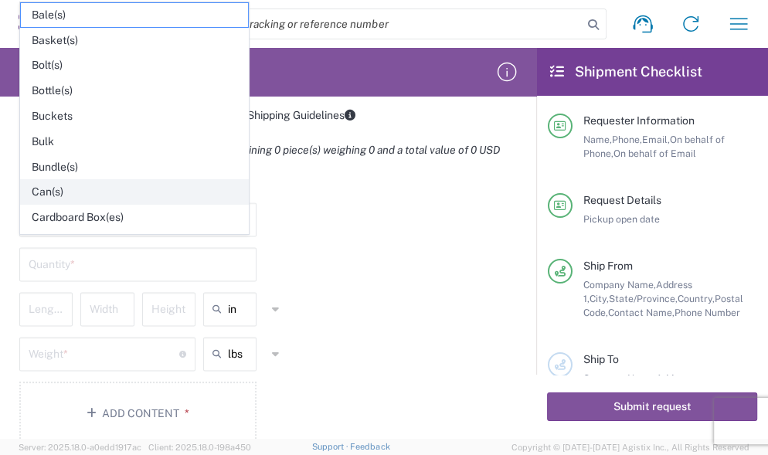
click at [54, 190] on span "Can(s)" at bounding box center [134, 192] width 227 height 24
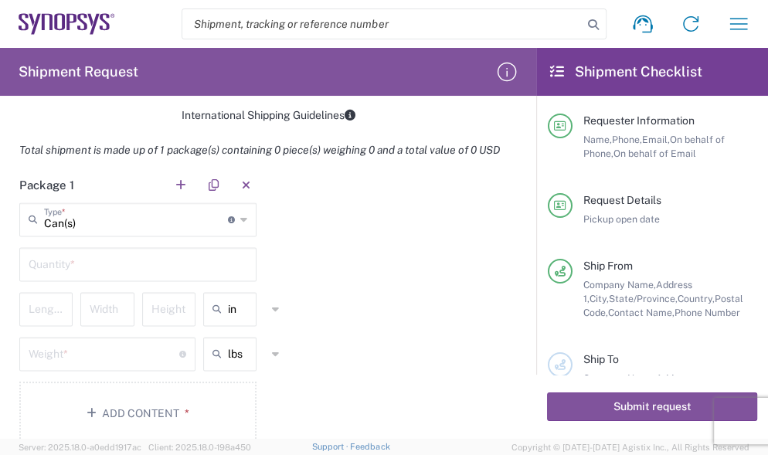
click at [240, 232] on icon at bounding box center [243, 219] width 7 height 25
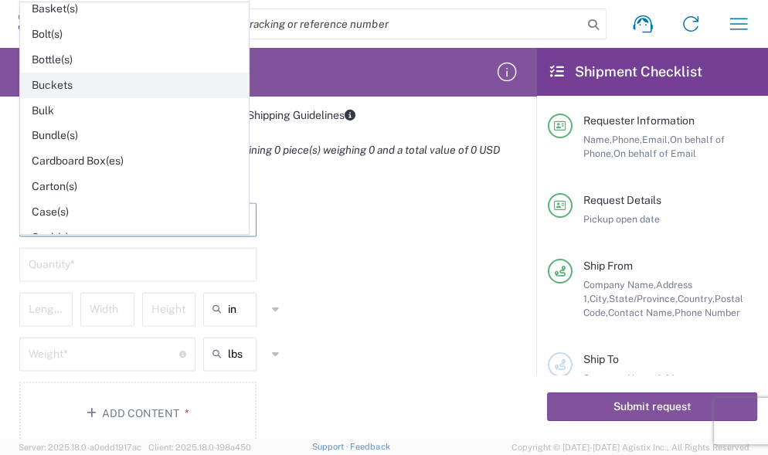
scroll to position [86, 0]
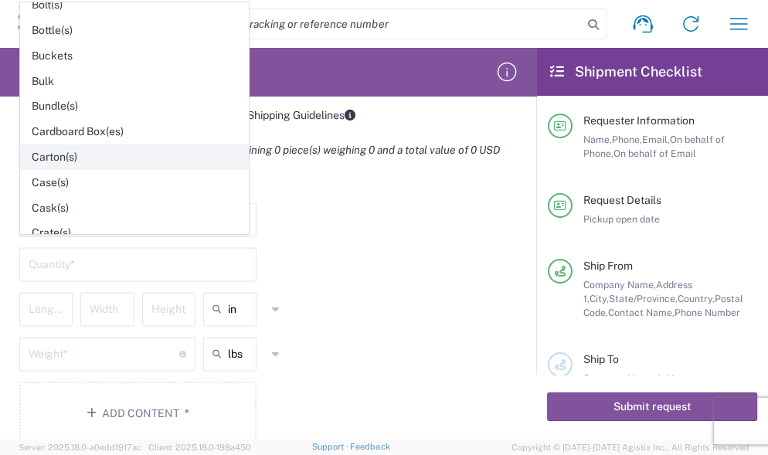
click at [74, 158] on span "Carton(s)" at bounding box center [134, 157] width 227 height 24
type input "Carton(s)"
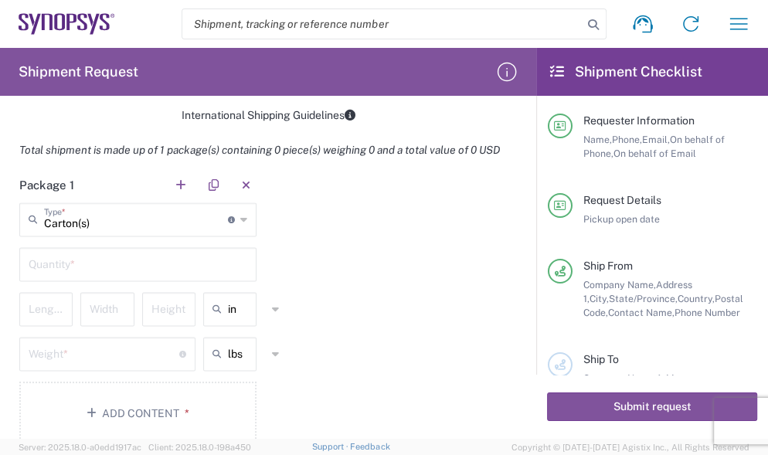
click at [66, 277] on input "text" at bounding box center [138, 263] width 219 height 27
type input "1"
click at [348, 335] on div "Package 1 Carton(s) Type * Material used to package goods Can(s) Bale(s) Basket…" at bounding box center [268, 312] width 521 height 289
click at [272, 321] on icon at bounding box center [275, 309] width 7 height 25
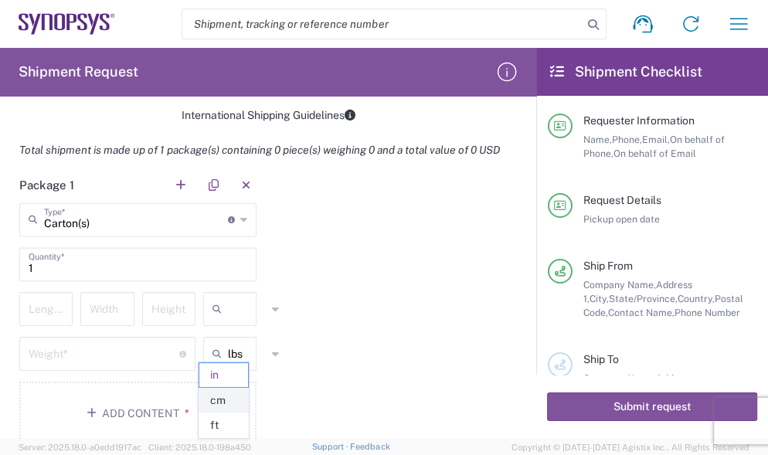
click at [231, 396] on span "cm" at bounding box center [223, 401] width 49 height 24
type input "cm"
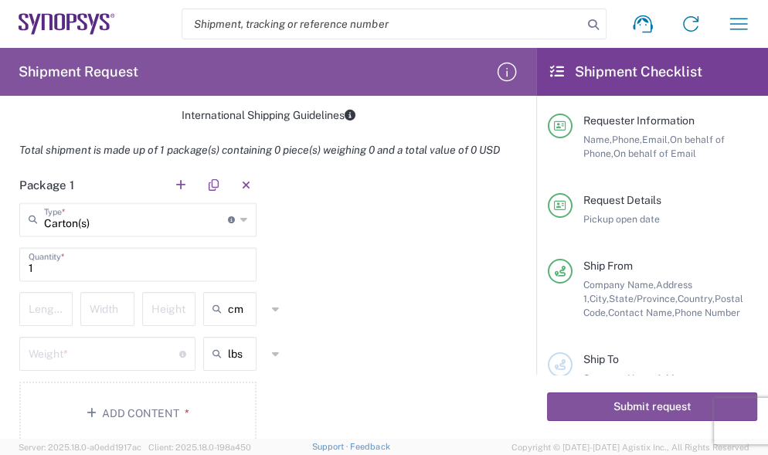
click at [272, 366] on icon at bounding box center [275, 353] width 7 height 25
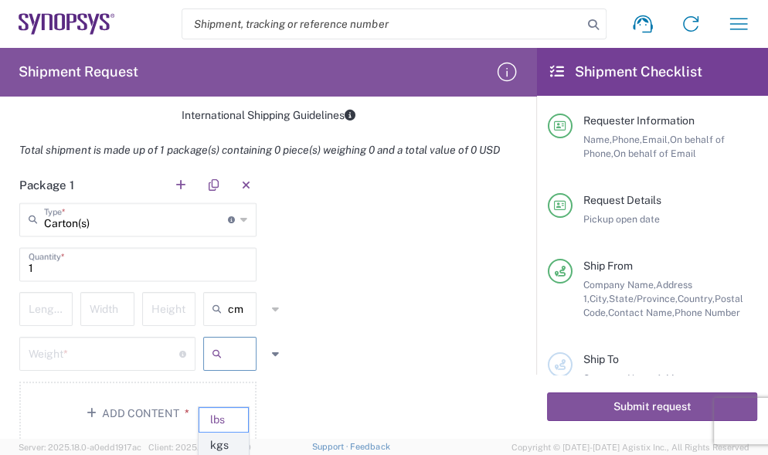
click at [226, 442] on span "kgs" at bounding box center [223, 445] width 49 height 24
type input "kgs"
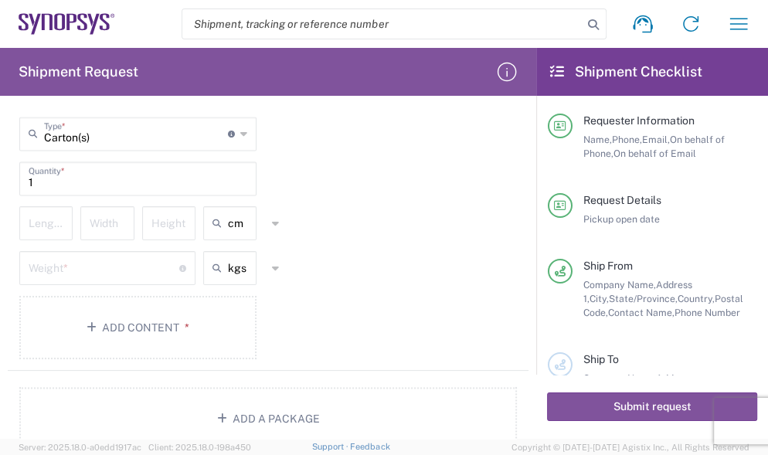
scroll to position [1373, 0]
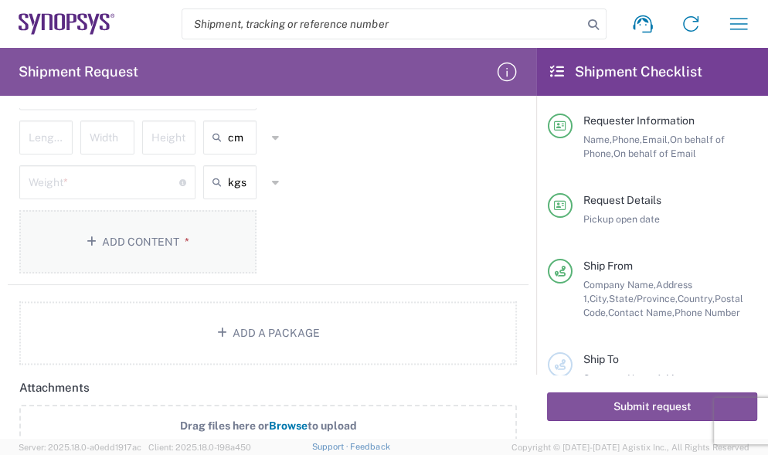
click at [44, 255] on button "Add Content *" at bounding box center [137, 241] width 237 height 63
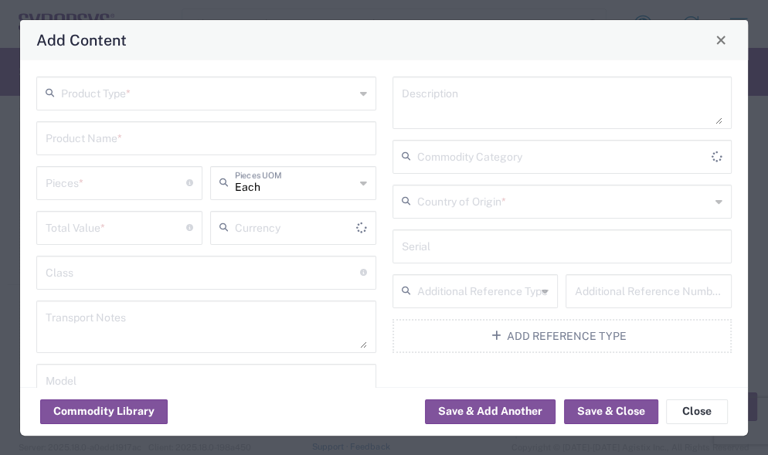
type input "US Dollar"
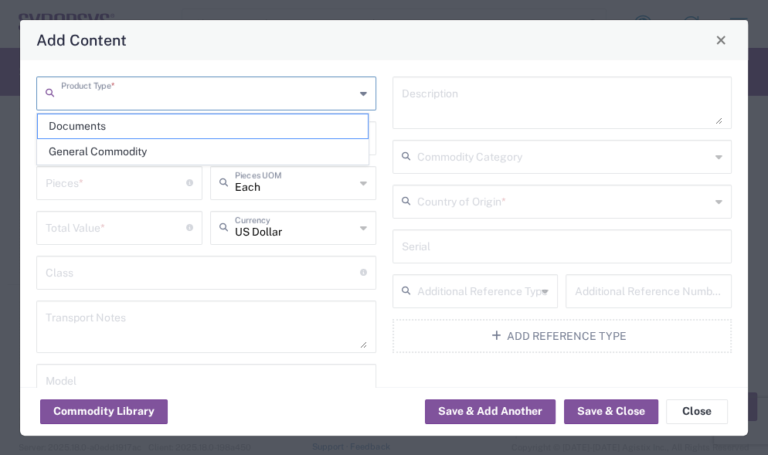
click at [125, 94] on input "text" at bounding box center [208, 92] width 294 height 27
paste input "s001-pms-5211tchip ORGANIC SUBSTRATE"
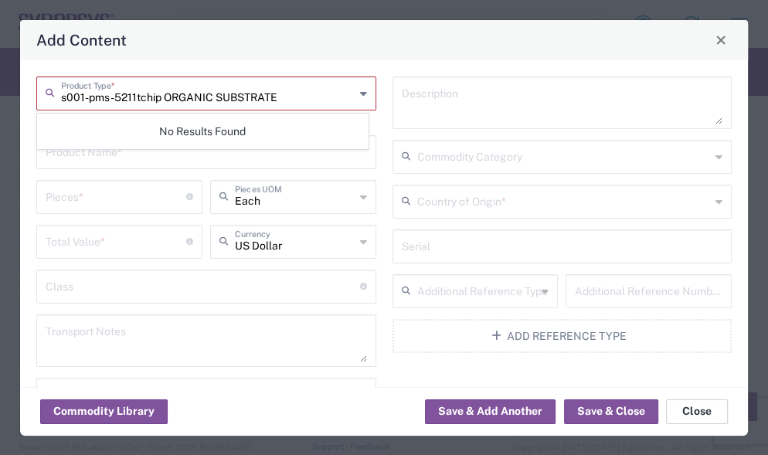
type input "s001-pms-5211tchip ORGANIC SUBSTRATE"
click at [684, 411] on button "Close" at bounding box center [697, 411] width 62 height 25
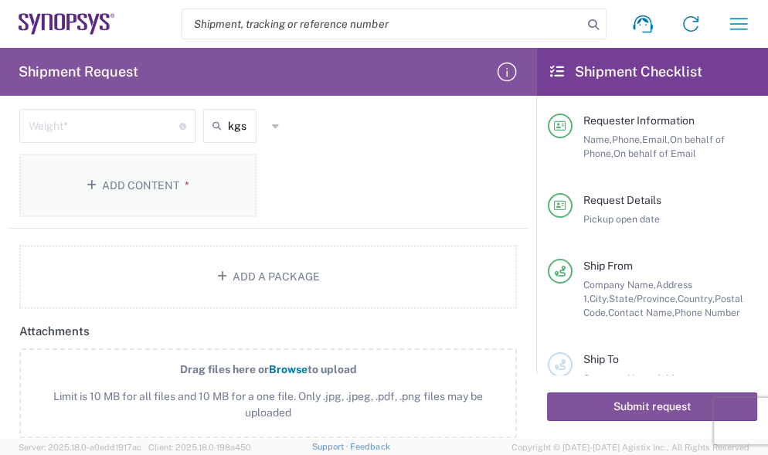
scroll to position [1458, 0]
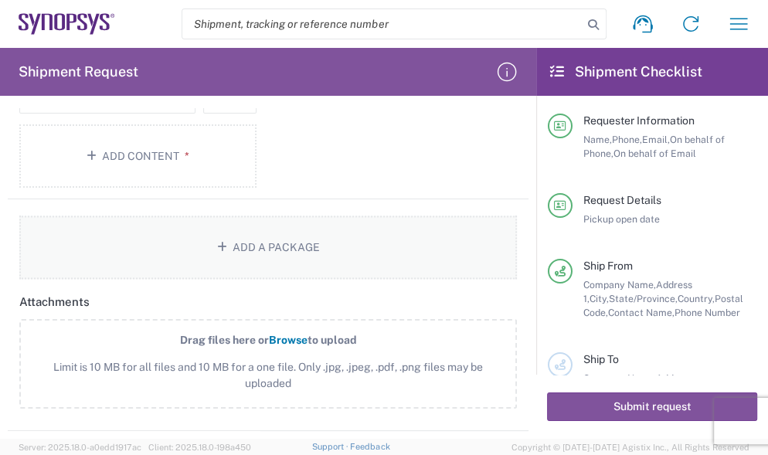
click at [80, 277] on button "Add a Package" at bounding box center [267, 247] width 497 height 63
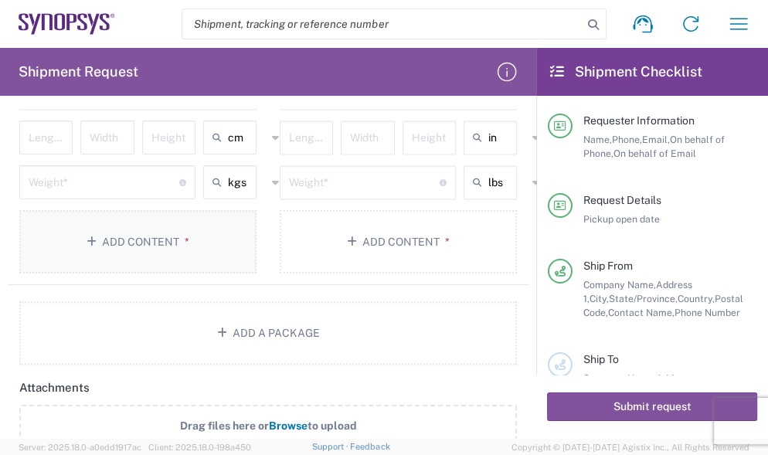
click at [80, 265] on button "Add Content *" at bounding box center [137, 241] width 237 height 63
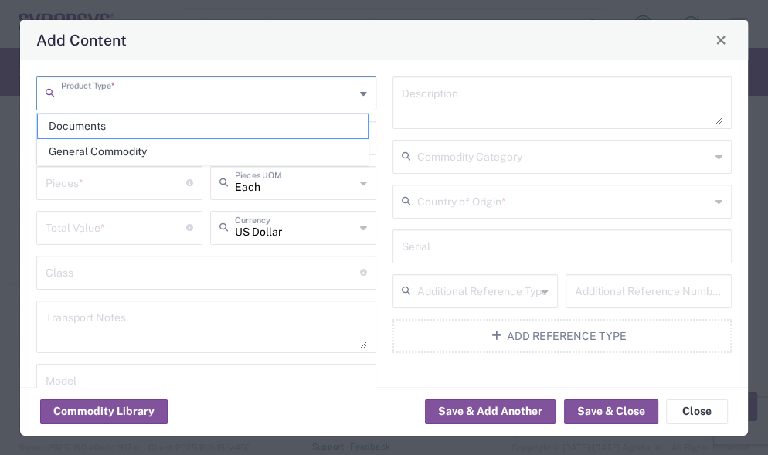
click at [99, 88] on input "text" at bounding box center [208, 92] width 294 height 27
paste input "s001-pms-5211tchip ORGANIC SUBSTRATE"
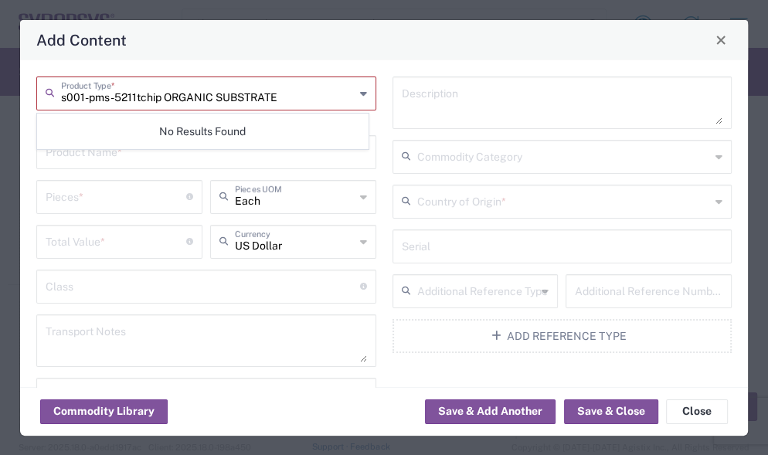
type input "s001-pms-5211tchip ORGANIC SUBSTRATE"
click at [157, 196] on input "number" at bounding box center [116, 195] width 141 height 27
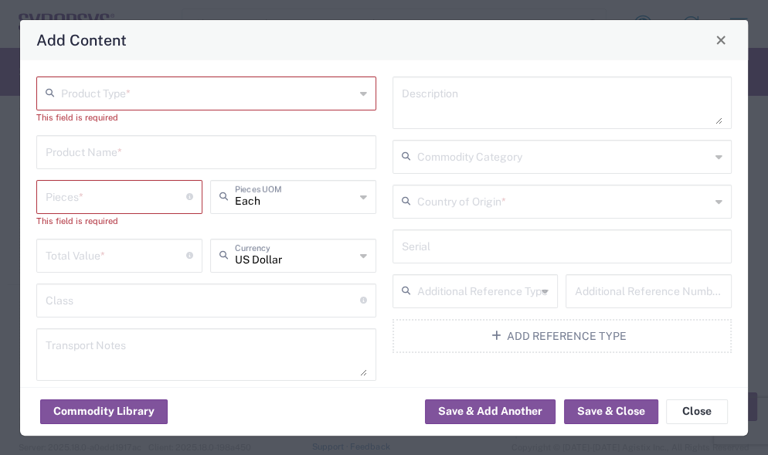
click at [361, 92] on div "Product Type *" at bounding box center [206, 93] width 340 height 34
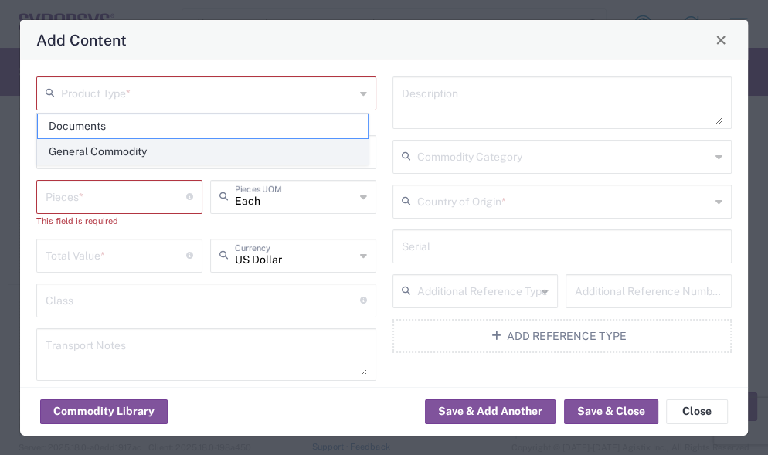
click at [144, 156] on span "General Commodity" at bounding box center [203, 152] width 330 height 24
type input "General Commodity"
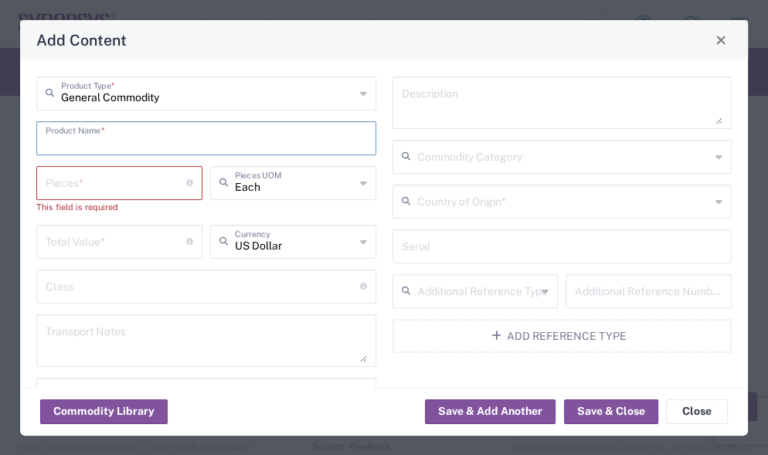
click at [115, 140] on input "text" at bounding box center [206, 137] width 321 height 27
click at [123, 135] on input "text" at bounding box center [206, 137] width 321 height 27
paste input "s001-pms-5211tchip ORGANIC SUBSTRATE"
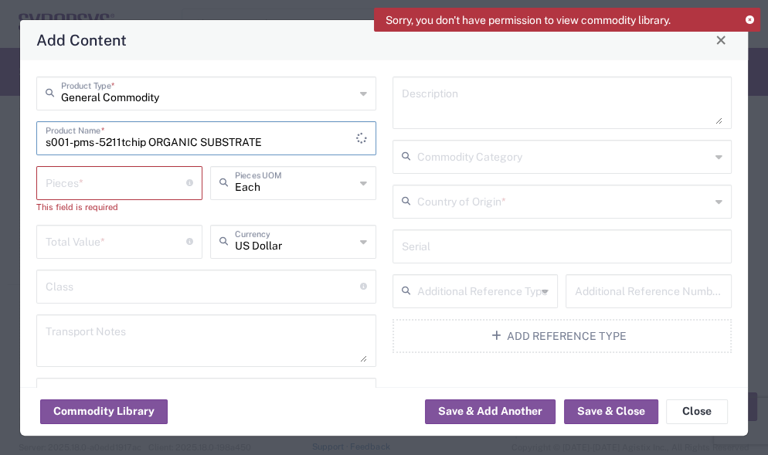
click at [148, 138] on input "s001-pms-5211tchip ORGANIC SUBSTRATE" at bounding box center [201, 137] width 311 height 27
type input "s001-pms-ORGANIC SUBSTRATE"
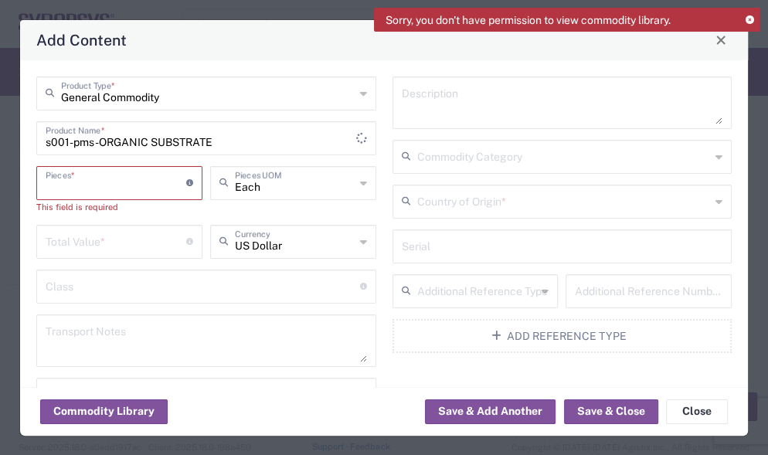
click at [135, 181] on input "number" at bounding box center [116, 181] width 141 height 27
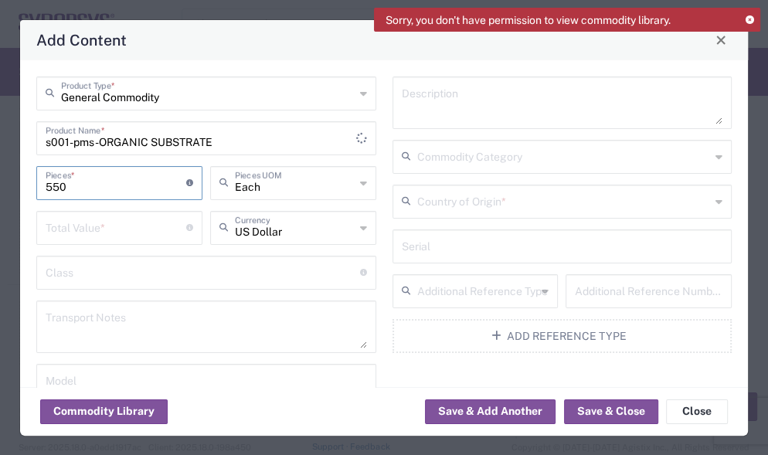
type input "550"
click at [100, 229] on input "number" at bounding box center [116, 226] width 141 height 27
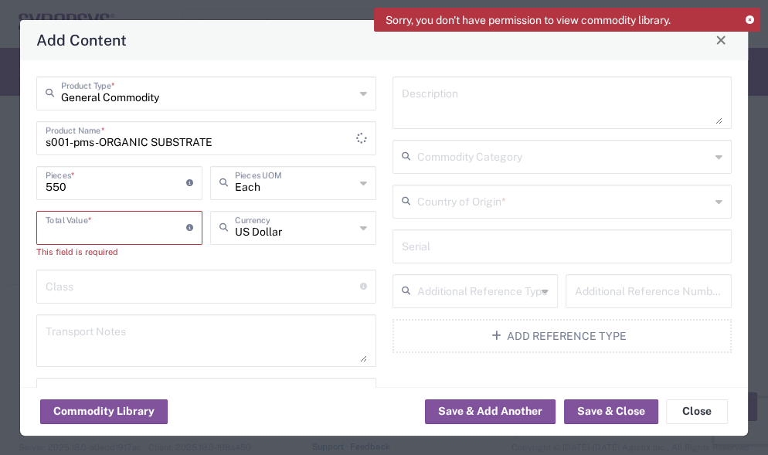
paste input "12518.00"
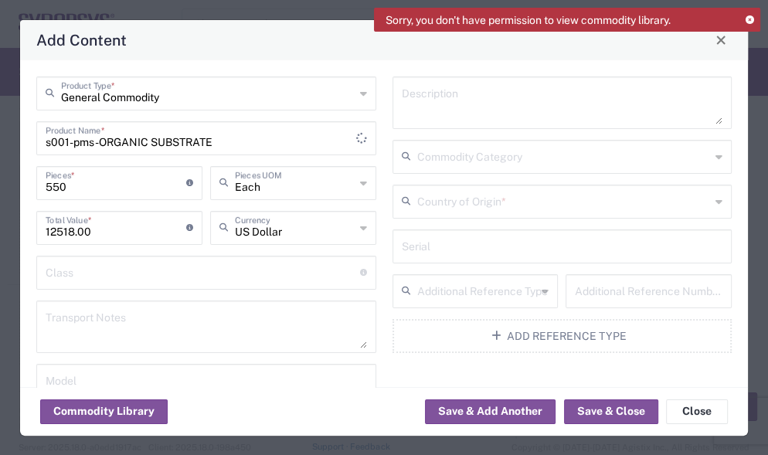
scroll to position [86, 0]
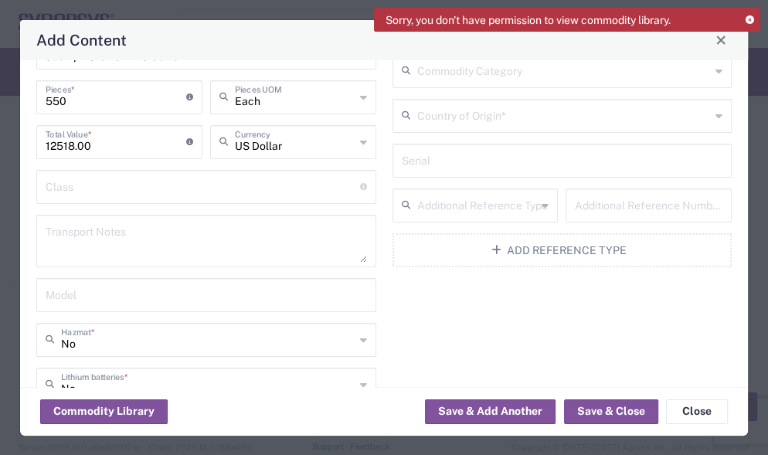
click at [423, 315] on div "Description Commodity Category Country of Origin * Serial Additional Reference …" at bounding box center [562, 237] width 356 height 493
click at [466, 332] on div "Description Commodity Category Country of Origin * Serial Additional Reference …" at bounding box center [562, 237] width 356 height 493
drag, startPoint x: 49, startPoint y: 412, endPoint x: 40, endPoint y: 403, distance: 12.6
click at [40, 403] on button "Commodity Library" at bounding box center [103, 411] width 127 height 25
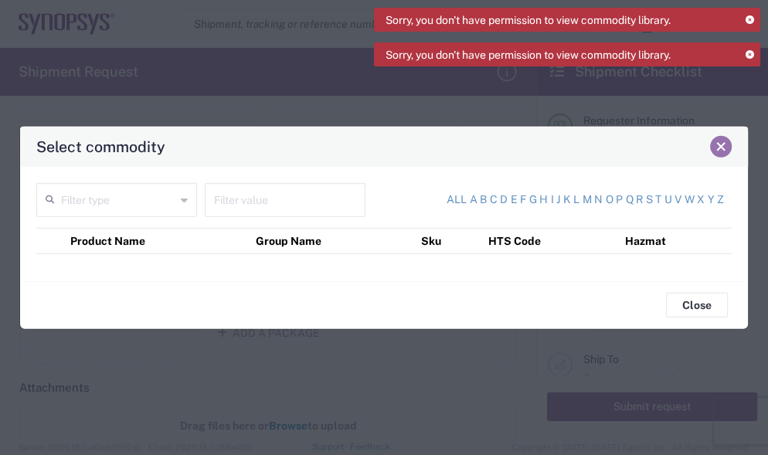
click at [718, 153] on button "Close" at bounding box center [721, 146] width 22 height 22
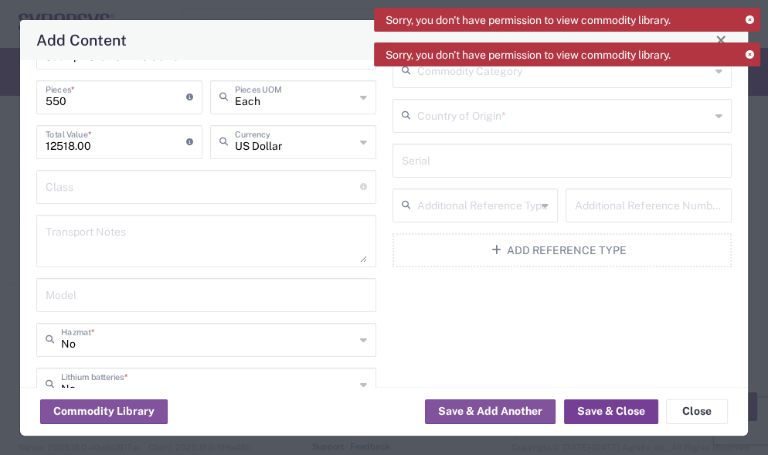
click at [589, 416] on button "Save & Close" at bounding box center [611, 411] width 94 height 25
type input "12518"
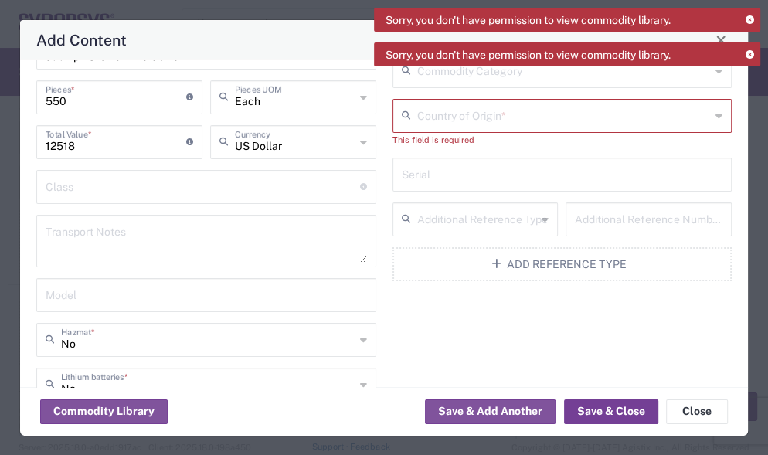
scroll to position [0, 0]
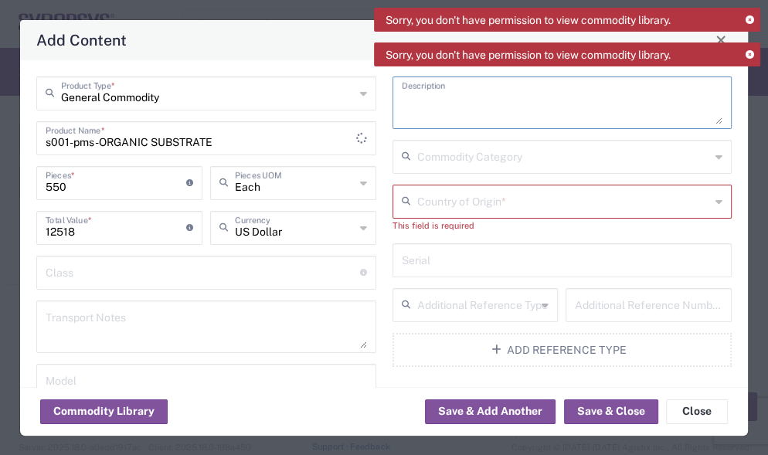
click at [480, 97] on textarea at bounding box center [562, 102] width 321 height 43
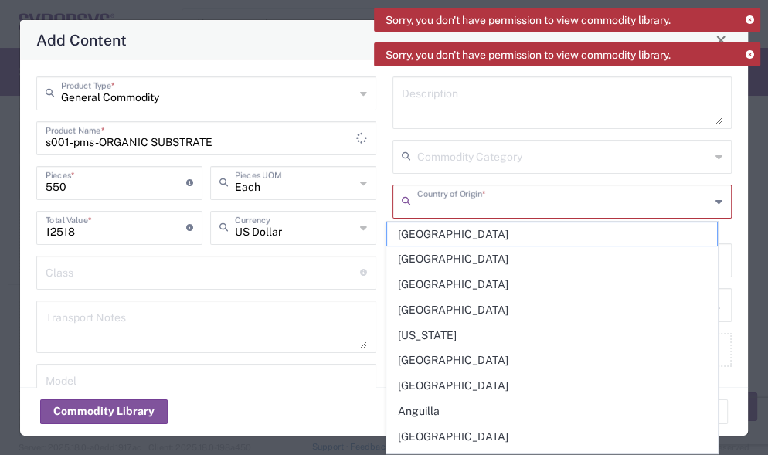
click at [451, 205] on input "text" at bounding box center [564, 200] width 294 height 27
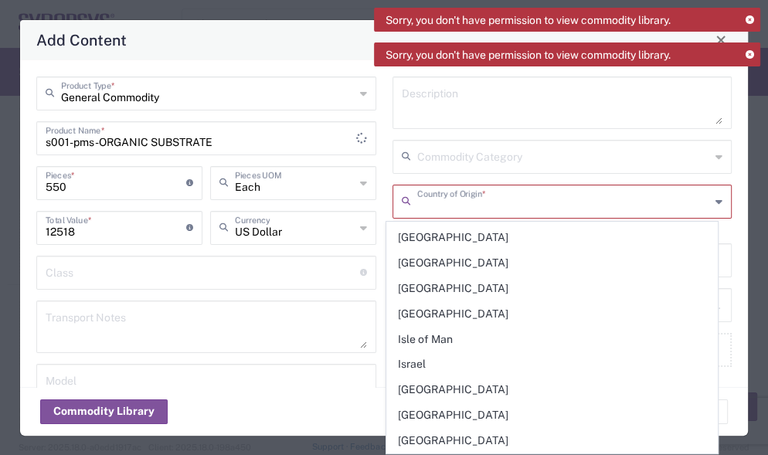
scroll to position [2660, 0]
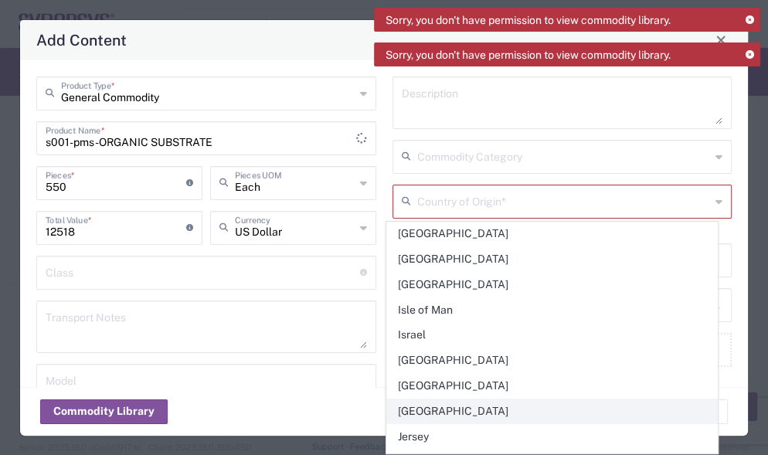
click at [429, 399] on span "[GEOGRAPHIC_DATA]" at bounding box center [552, 411] width 330 height 24
type input "[GEOGRAPHIC_DATA]"
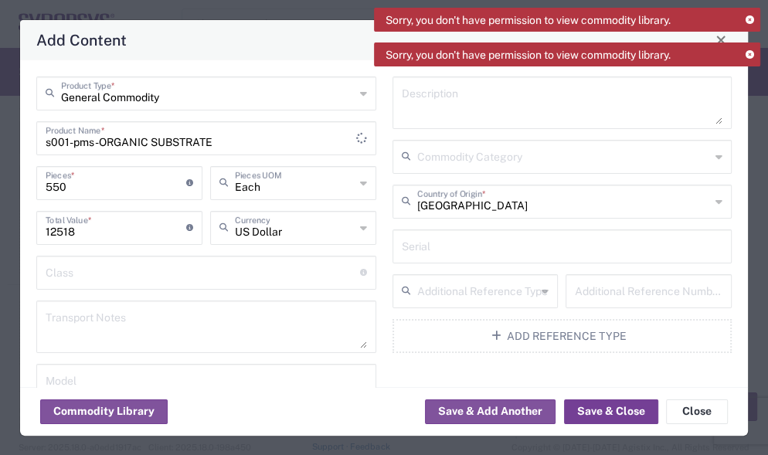
click at [587, 408] on button "Save & Close" at bounding box center [611, 411] width 94 height 25
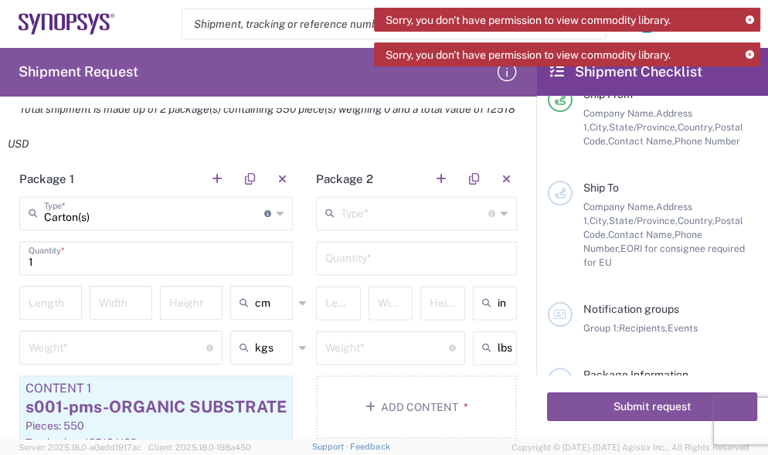
scroll to position [1201, 0]
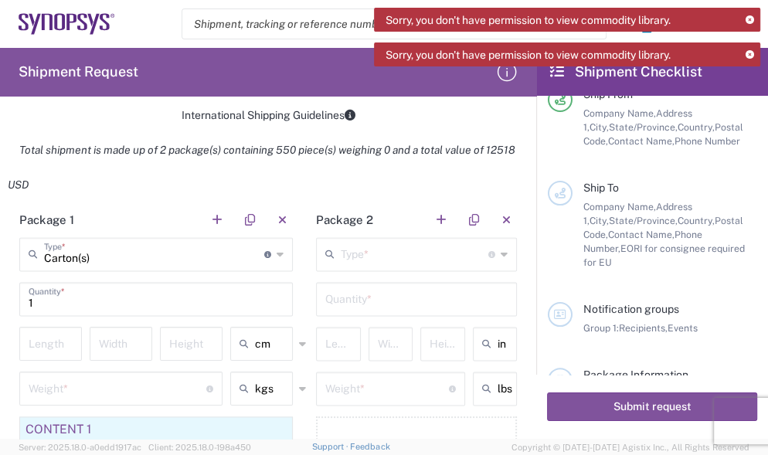
click at [747, 19] on icon at bounding box center [749, 20] width 8 height 8
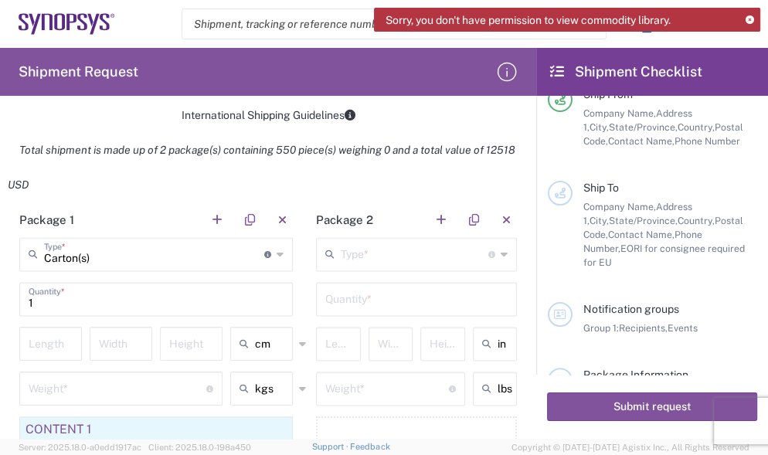
click at [747, 19] on icon at bounding box center [749, 20] width 8 height 8
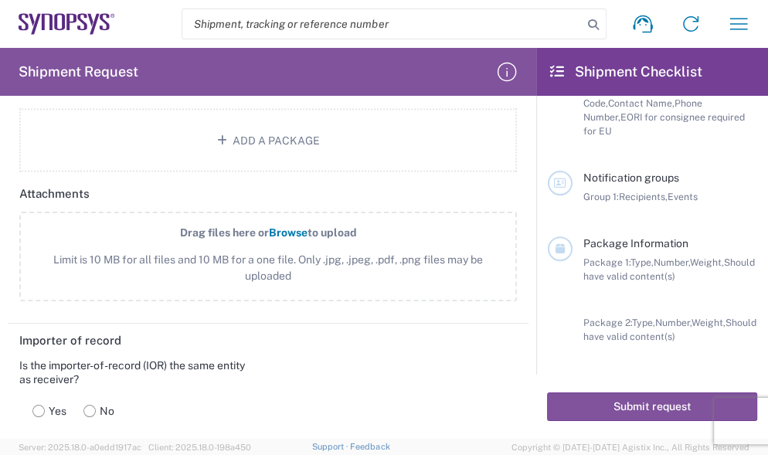
scroll to position [1802, 0]
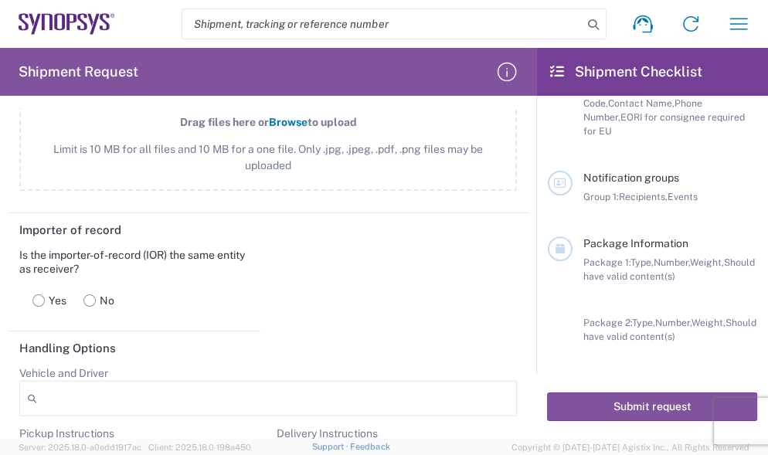
click at [367, 372] on agx-dropdown-control "Vehicle and Driver Adult Signature Required Air Ride Truck Airline Handling Air…" at bounding box center [267, 390] width 497 height 49
click at [43, 296] on rect at bounding box center [39, 300] width 12 height 12
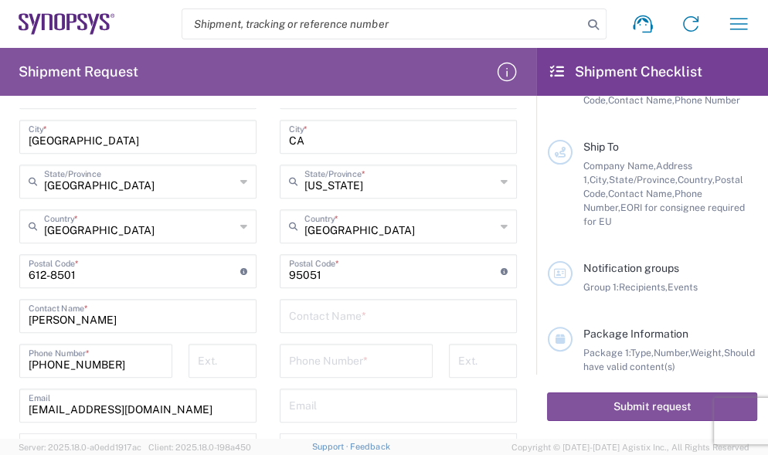
scroll to position [171, 0]
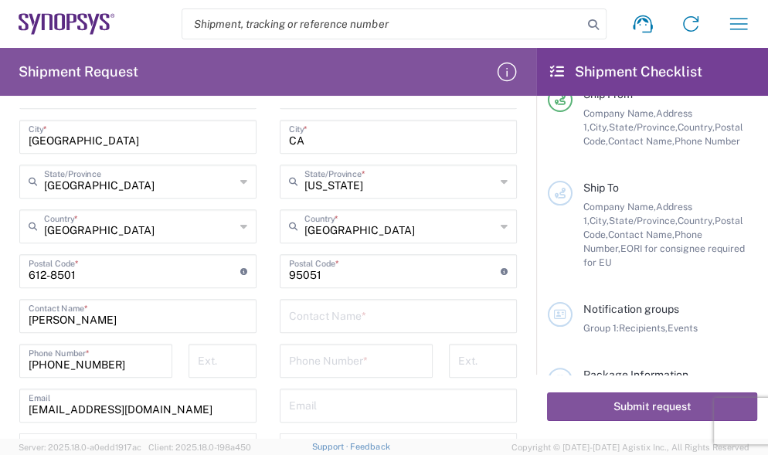
click at [396, 307] on input "text" at bounding box center [398, 314] width 219 height 27
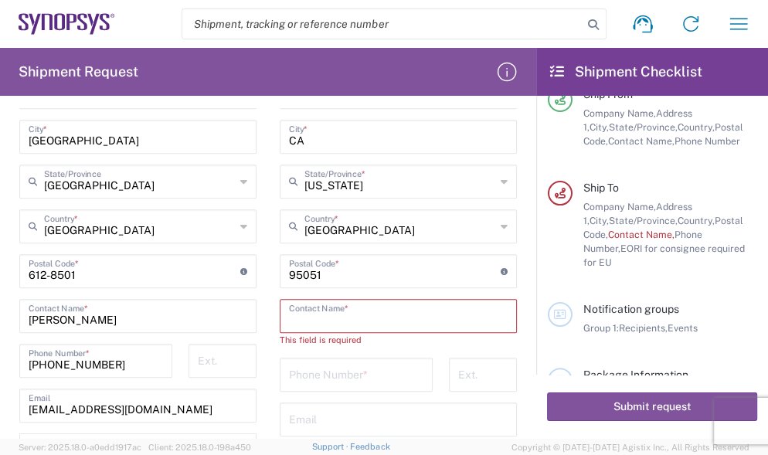
click at [349, 317] on input "text" at bounding box center [398, 314] width 219 height 27
paste input "[PERSON_NAME]"
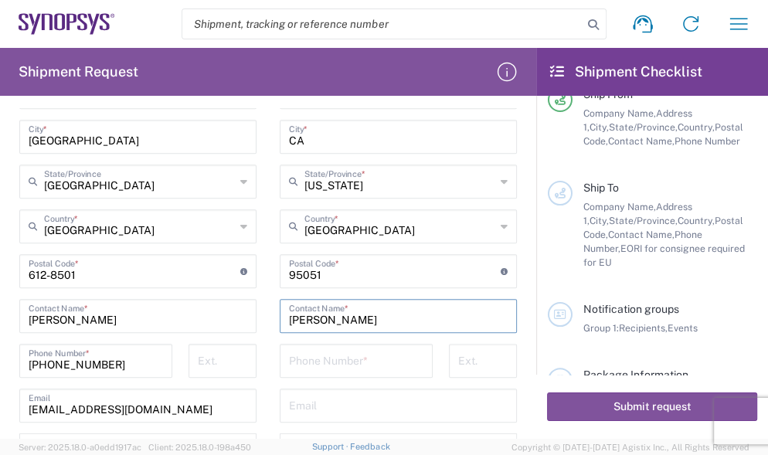
type input "[PERSON_NAME]"
click at [413, 352] on div "Phone Number *" at bounding box center [356, 361] width 153 height 34
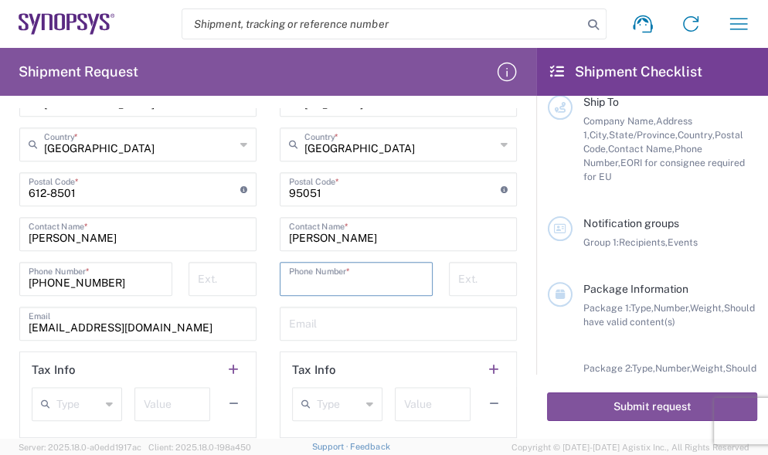
scroll to position [858, 0]
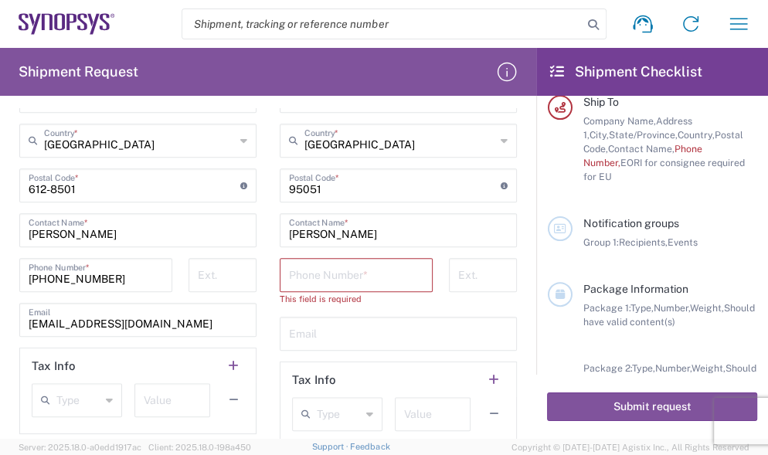
click at [375, 270] on input "tel" at bounding box center [356, 273] width 134 height 27
paste input "[PHONE_NUMBER]"
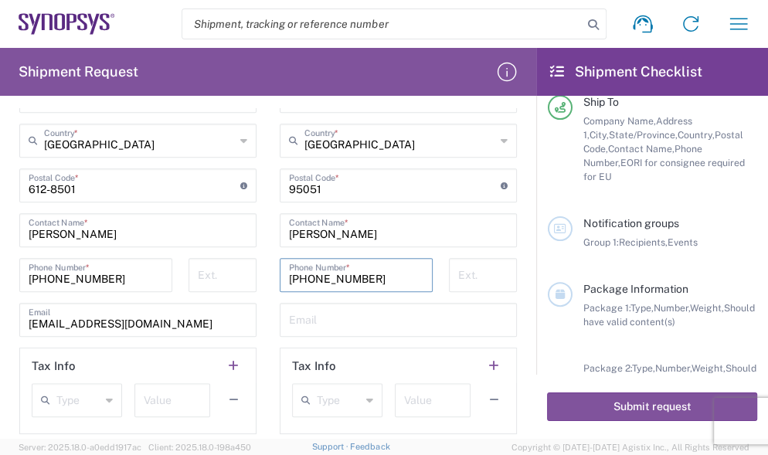
type input "[PHONE_NUMBER]"
click at [441, 229] on input "[PERSON_NAME]" at bounding box center [398, 229] width 219 height 27
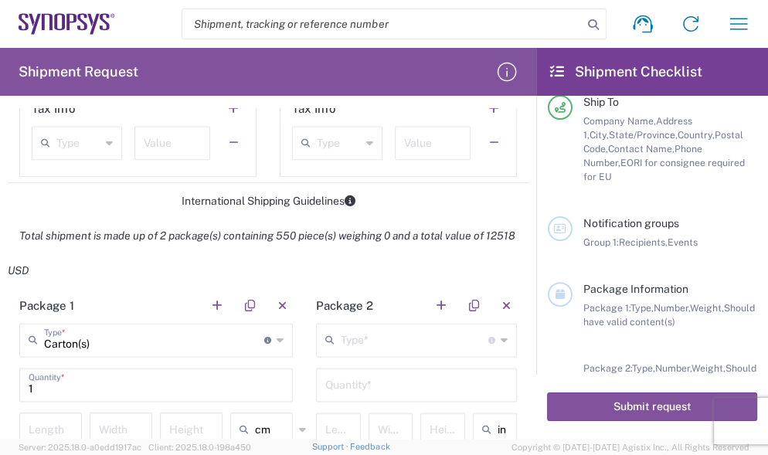
scroll to position [1030, 0]
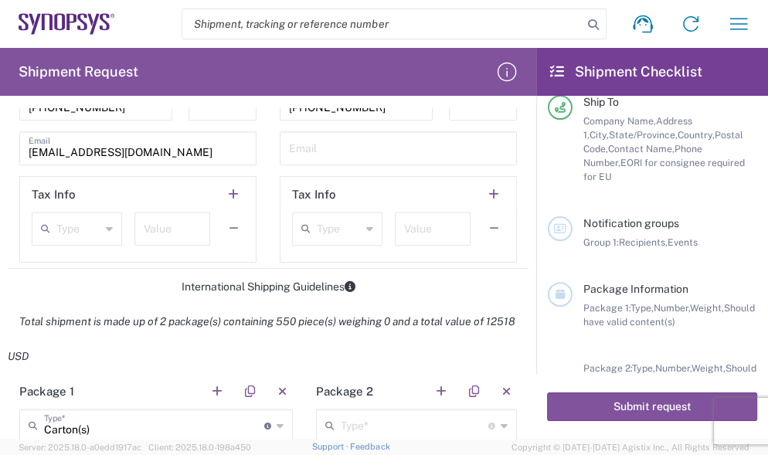
click at [628, 253] on div "Notification groups Group 1: Recipients, Events" at bounding box center [652, 249] width 209 height 66
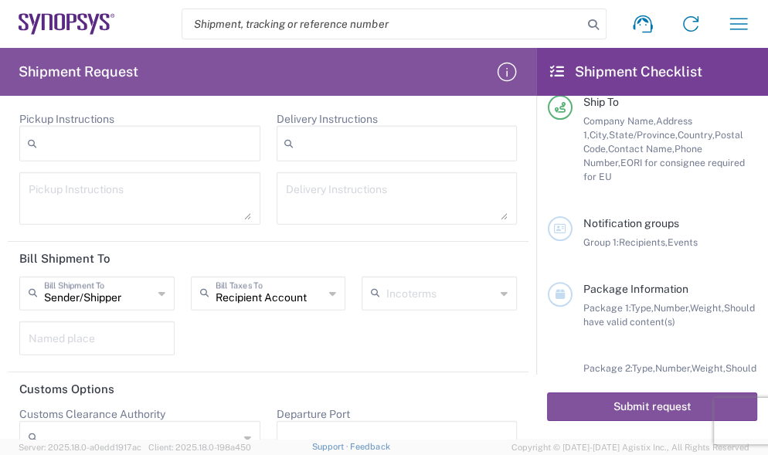
scroll to position [2144, 0]
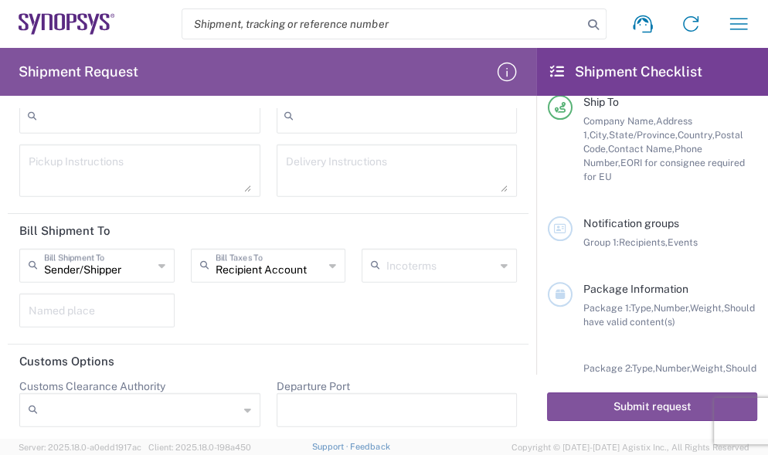
click at [501, 265] on icon at bounding box center [504, 265] width 7 height 25
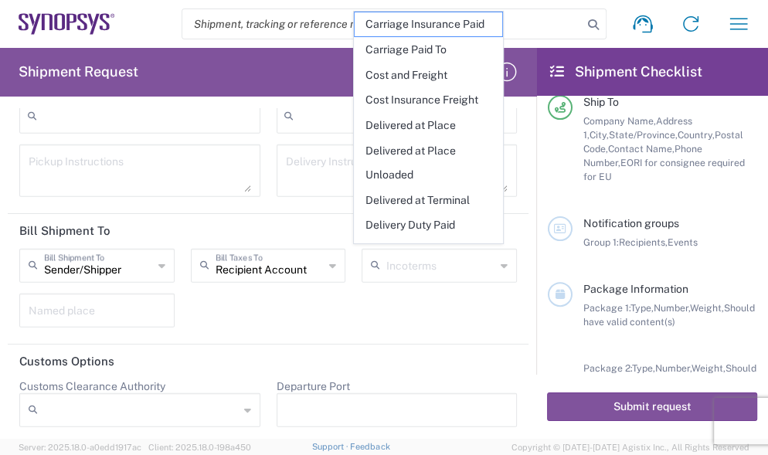
click at [380, 303] on div "Sender/[PERSON_NAME] Shipment To Sender/Shipper Recipient Account Third Party A…" at bounding box center [269, 294] width 514 height 90
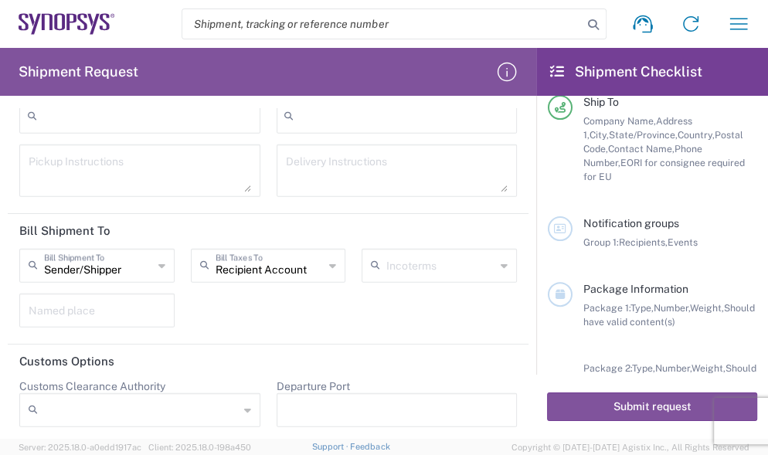
click at [158, 260] on icon at bounding box center [161, 265] width 7 height 25
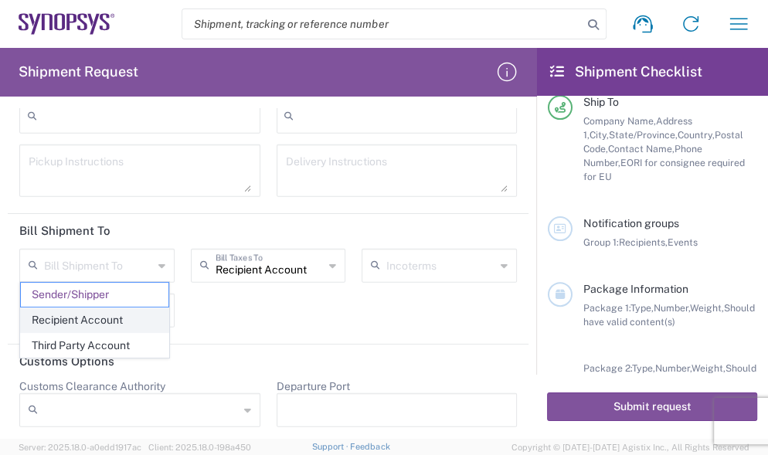
click at [117, 317] on span "Recipient Account" at bounding box center [95, 320] width 148 height 24
type input "Recipient Account"
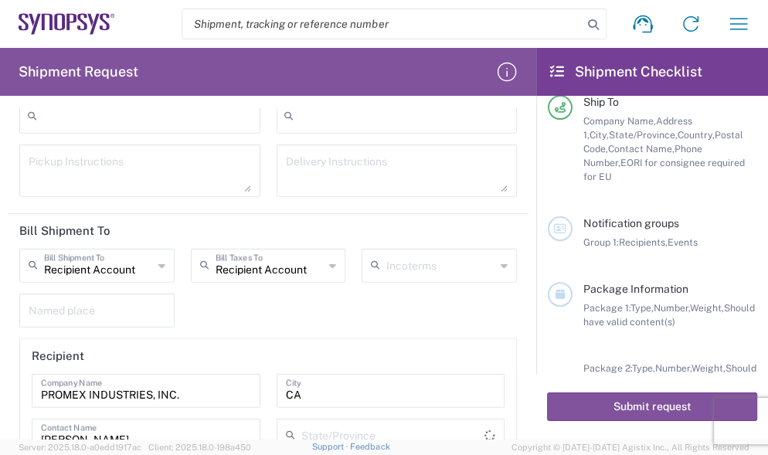
click at [329, 262] on icon at bounding box center [332, 265] width 7 height 25
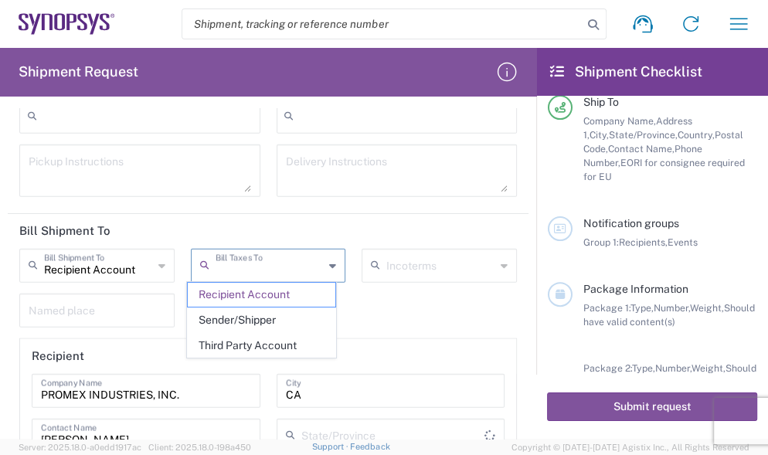
type input "[US_STATE]"
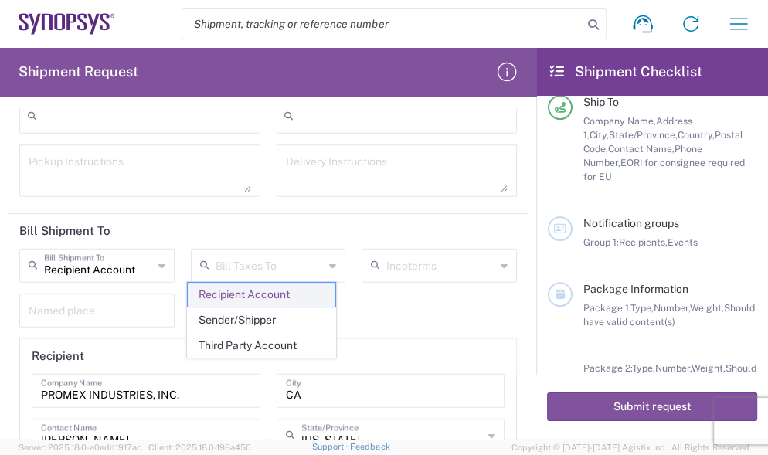
click at [272, 298] on span "Recipient Account" at bounding box center [262, 295] width 148 height 24
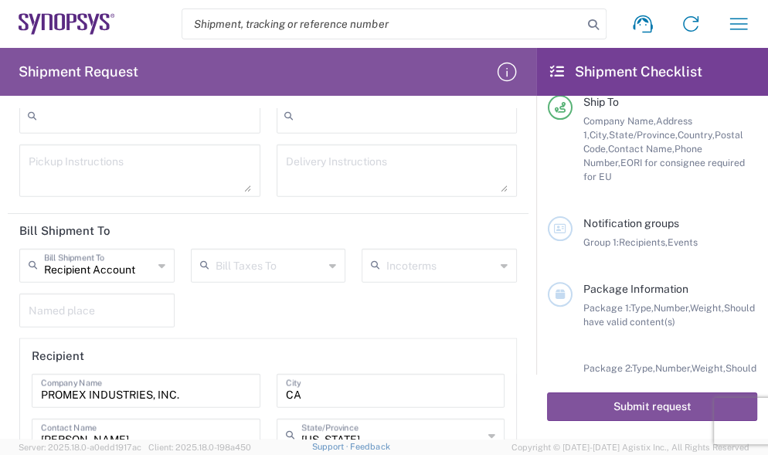
click at [329, 260] on icon at bounding box center [332, 265] width 7 height 25
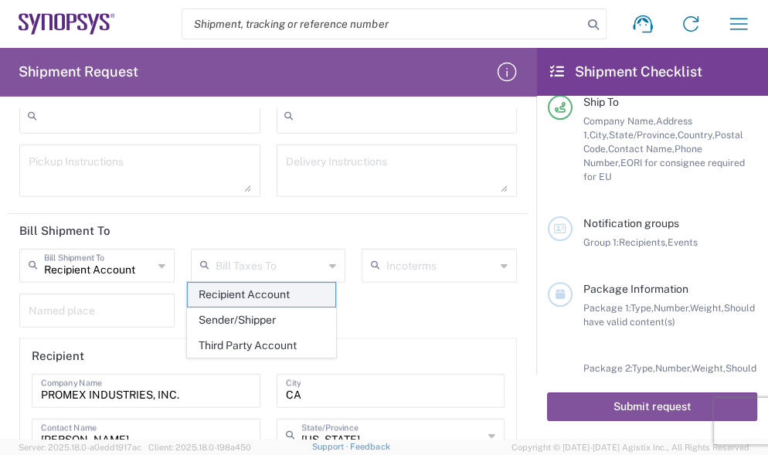
click at [263, 294] on span "Recipient Account" at bounding box center [262, 295] width 148 height 24
type input "Recipient Account"
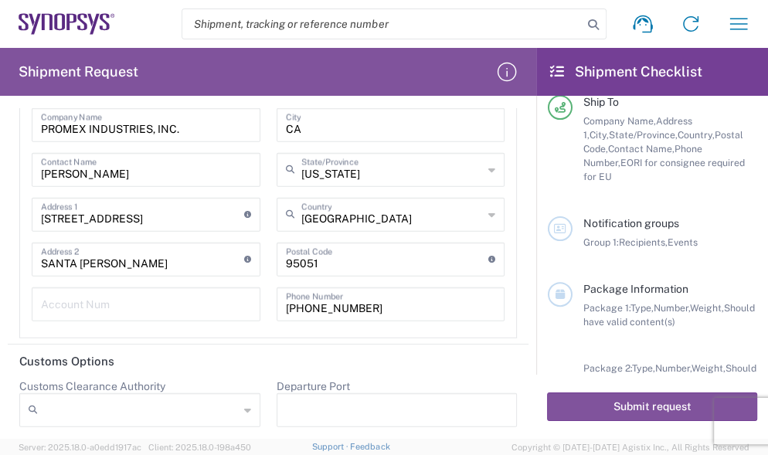
scroll to position [303, 0]
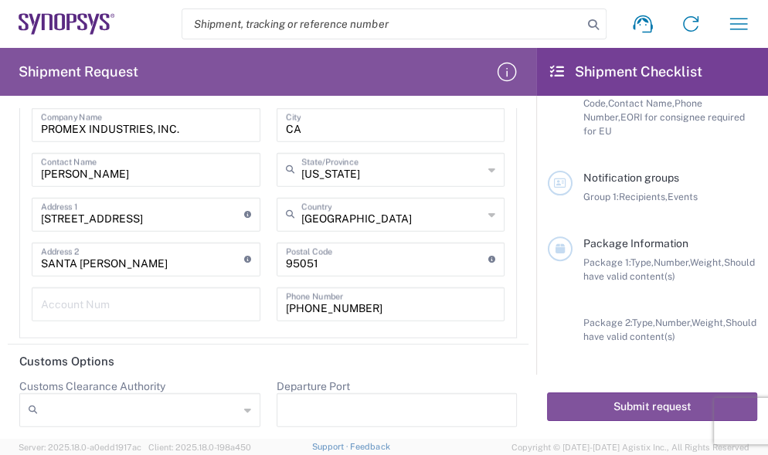
click at [246, 403] on div at bounding box center [139, 410] width 241 height 34
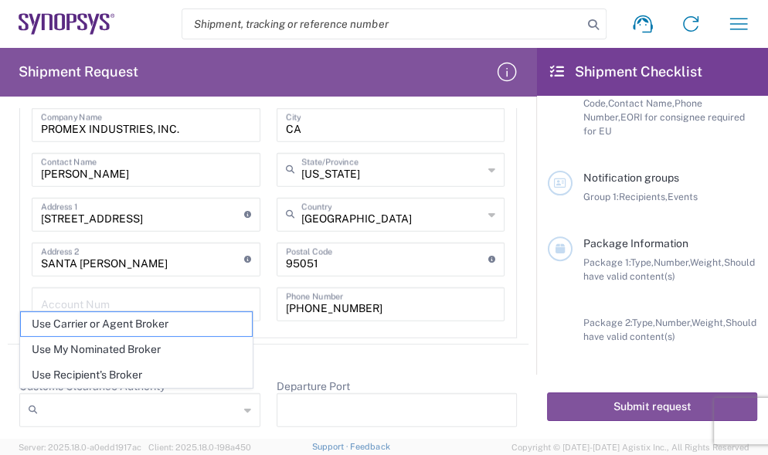
click at [245, 403] on div at bounding box center [139, 410] width 241 height 34
click at [244, 401] on icon at bounding box center [247, 410] width 7 height 25
click at [287, 354] on header "Customs Options" at bounding box center [268, 362] width 521 height 35
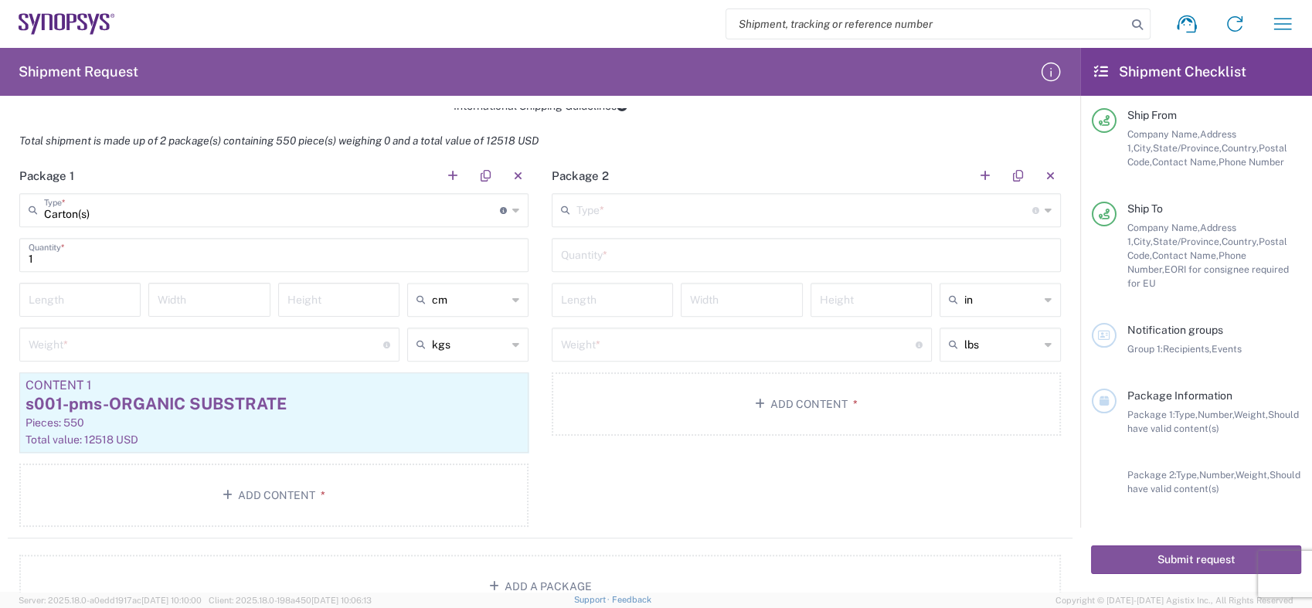
scroll to position [1209, 0]
click at [108, 297] on input "number" at bounding box center [80, 300] width 103 height 27
click at [108, 297] on input "1" at bounding box center [80, 300] width 103 height 27
type input "15"
click at [185, 297] on input "number" at bounding box center [209, 300] width 103 height 27
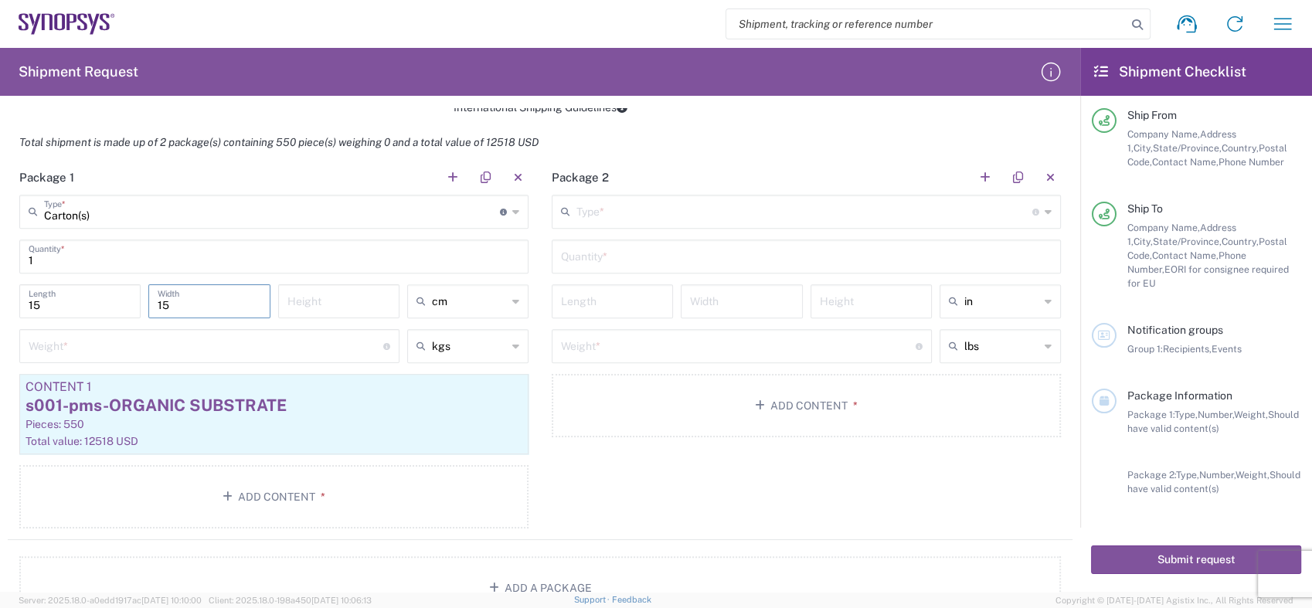
type input "15"
click at [326, 307] on input "number" at bounding box center [338, 300] width 103 height 27
type input "15"
click at [193, 345] on input "number" at bounding box center [206, 344] width 355 height 27
type input "100"
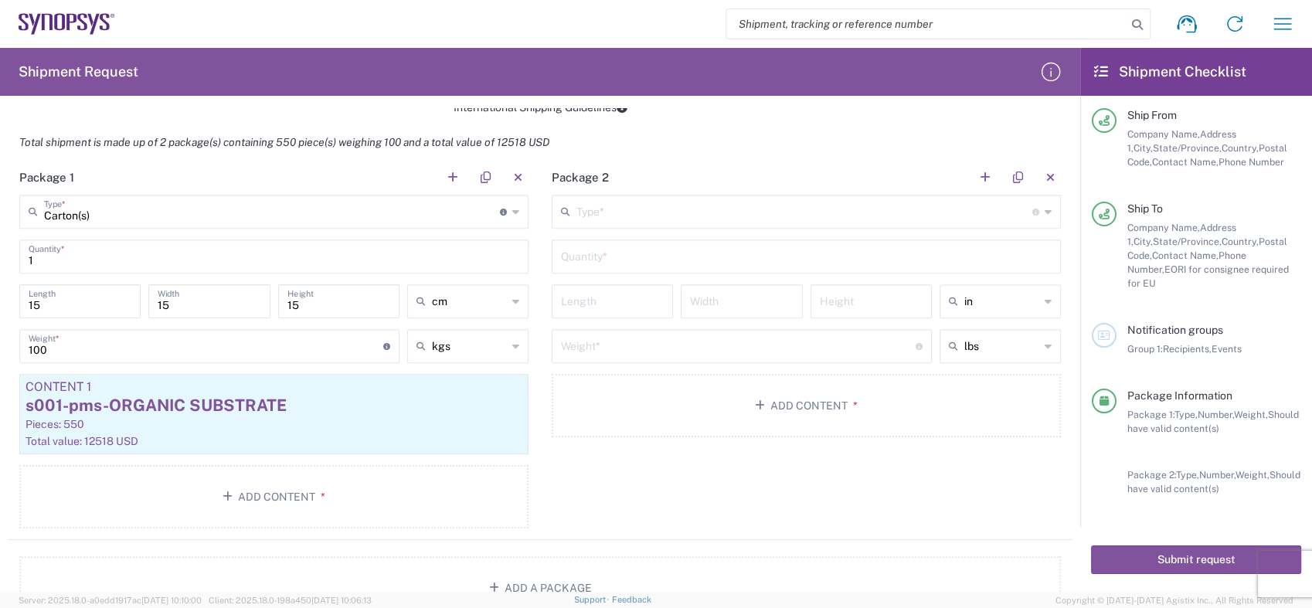
click at [601, 482] on div "Package 2 Type * Material used to package goods Bale(s) Basket(s) Bolt(s) Bottl…" at bounding box center [806, 349] width 532 height 379
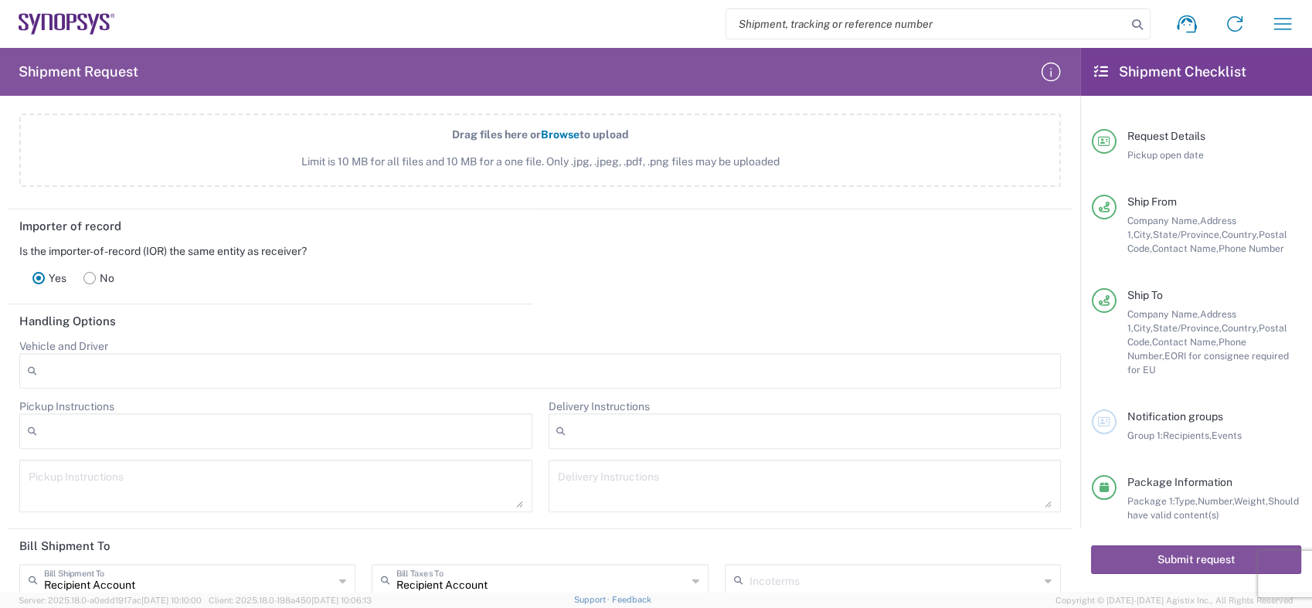
scroll to position [90, 0]
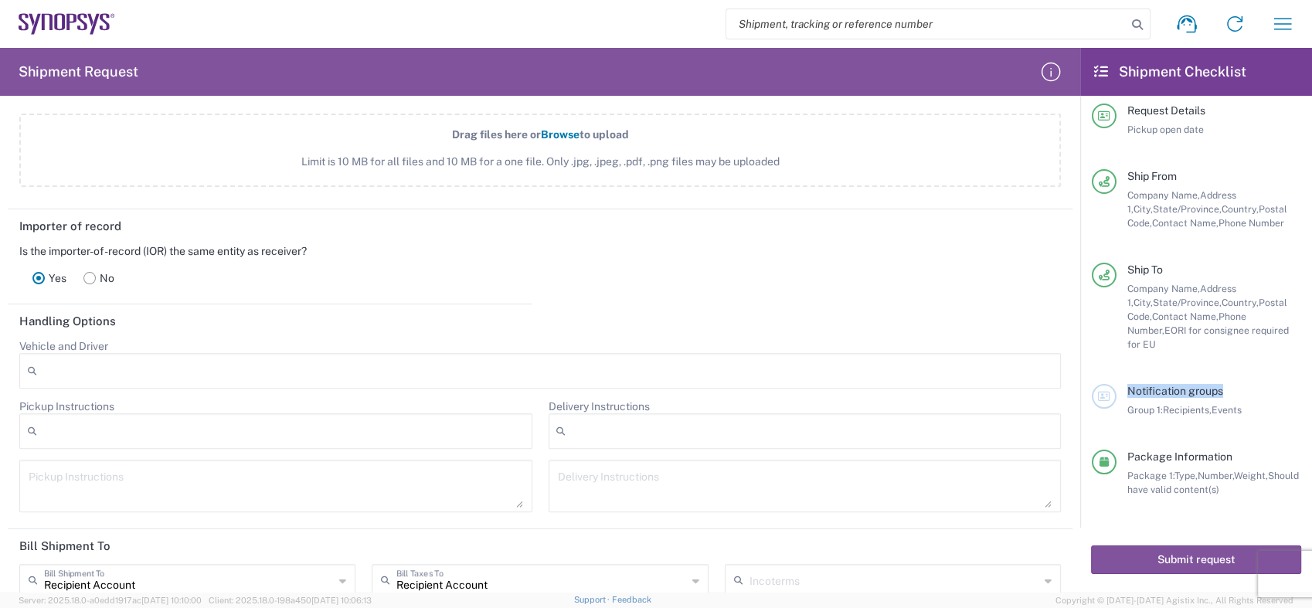
drag, startPoint x: 1125, startPoint y: 389, endPoint x: 1226, endPoint y: 394, distance: 101.3
click at [1226, 394] on div "Notification groups Group 1: Recipients, Events" at bounding box center [1208, 400] width 185 height 33
copy span "Notification groups"
